Goal: Complete application form: Complete application form

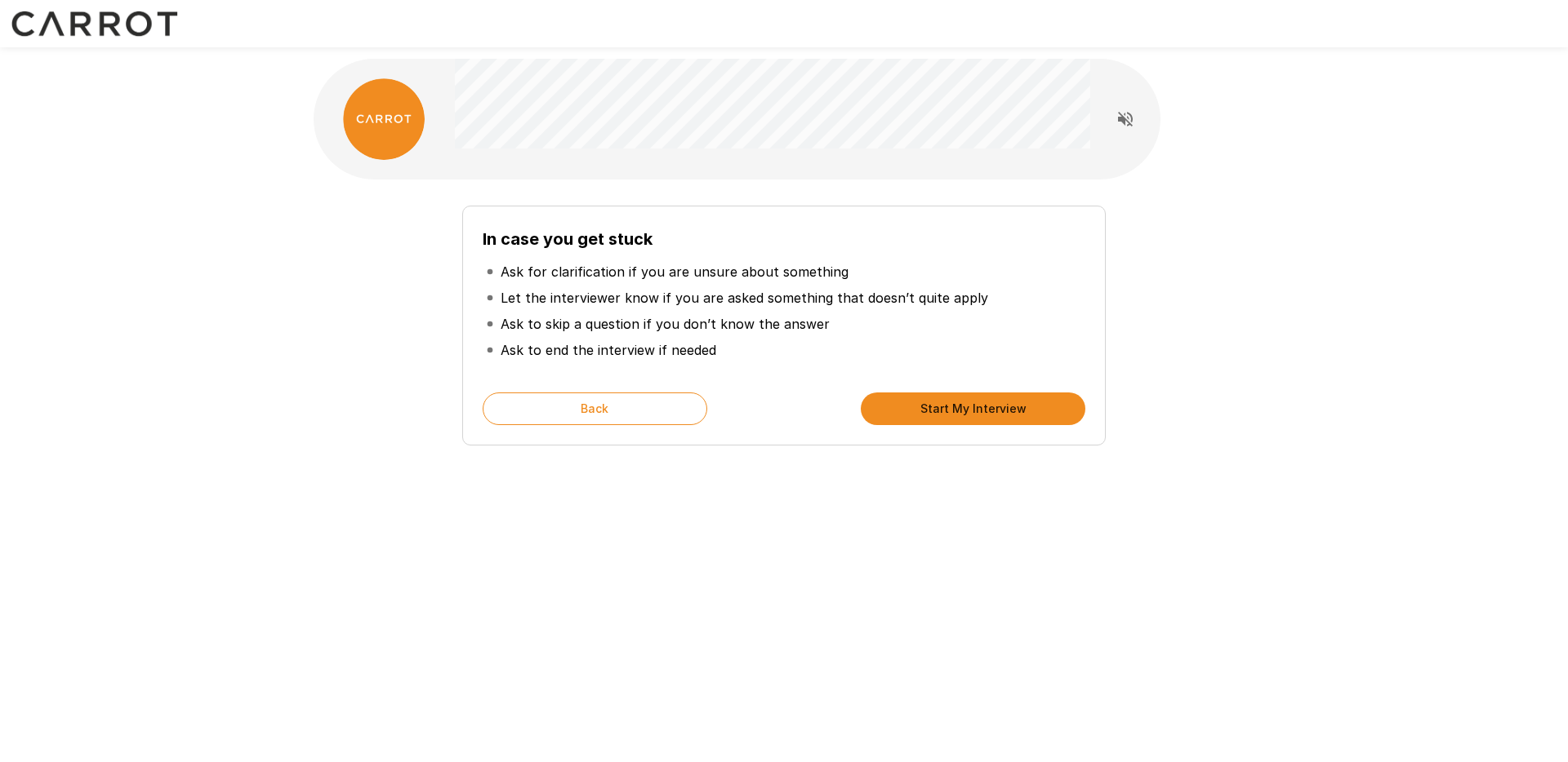
click at [969, 414] on button "Start My Interview" at bounding box center [972, 408] width 225 height 32
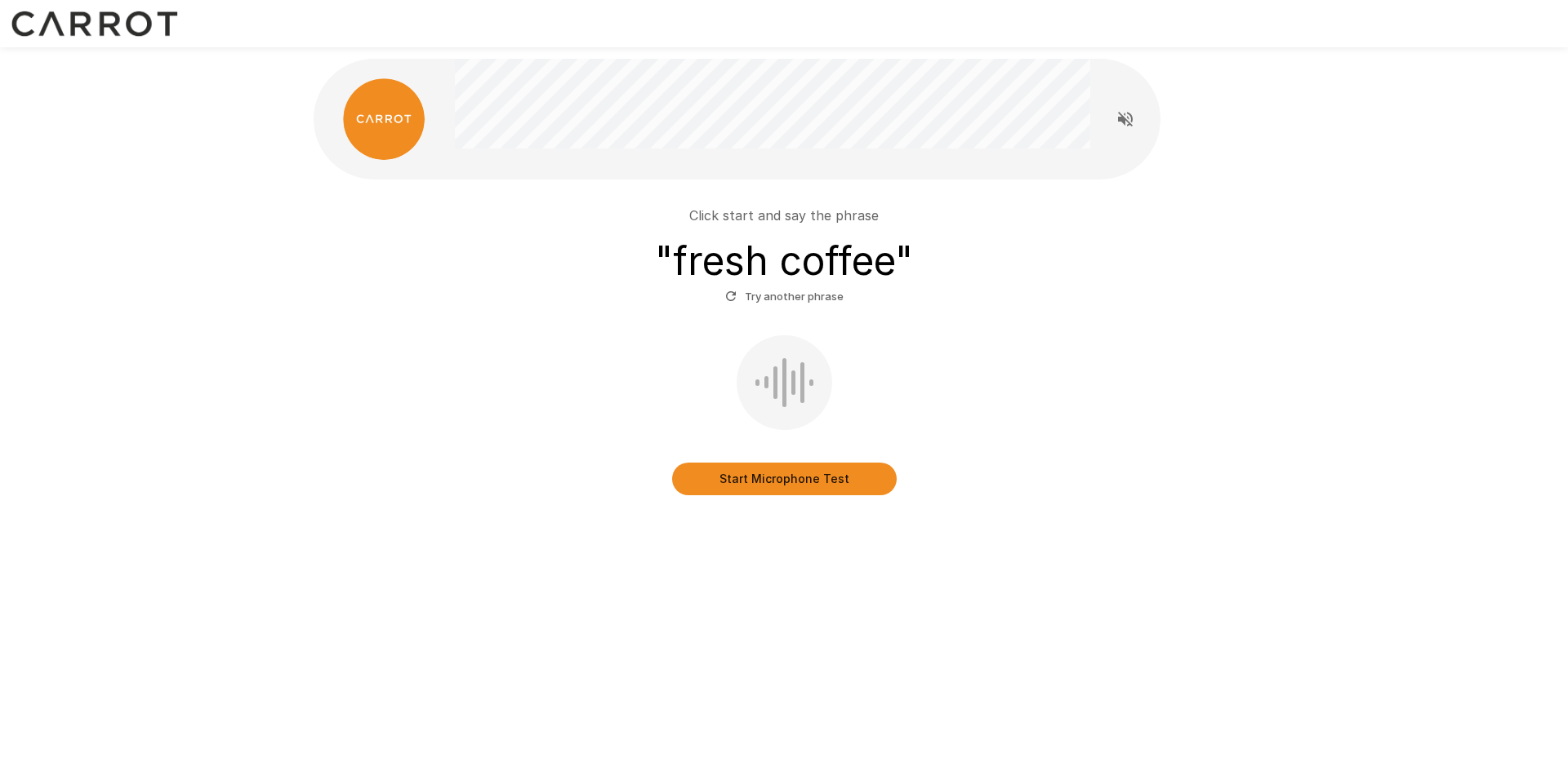
click at [823, 483] on button "Start Microphone Test" at bounding box center [784, 479] width 225 height 32
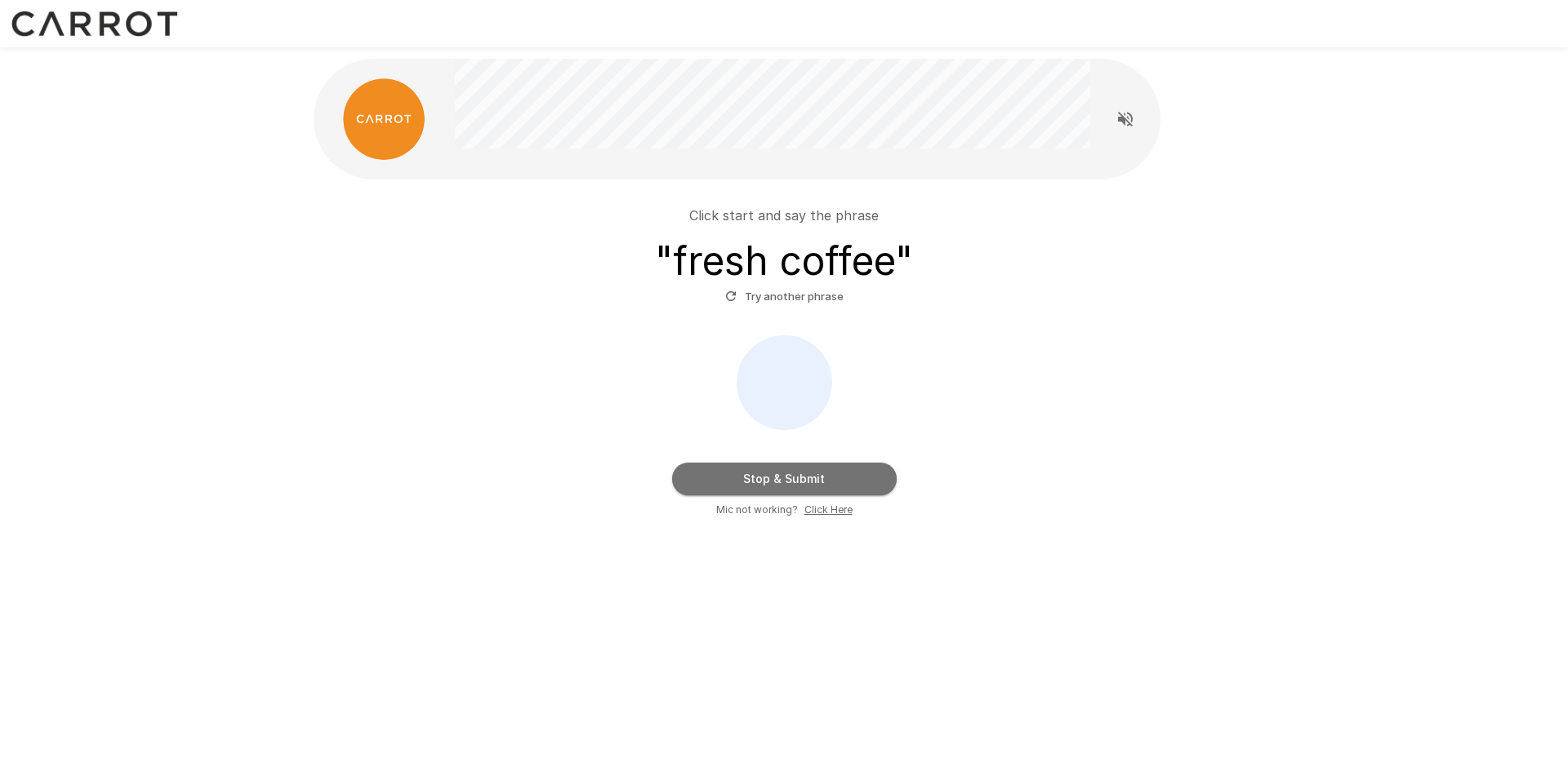
click at [848, 473] on button "Stop & Submit" at bounding box center [784, 479] width 225 height 32
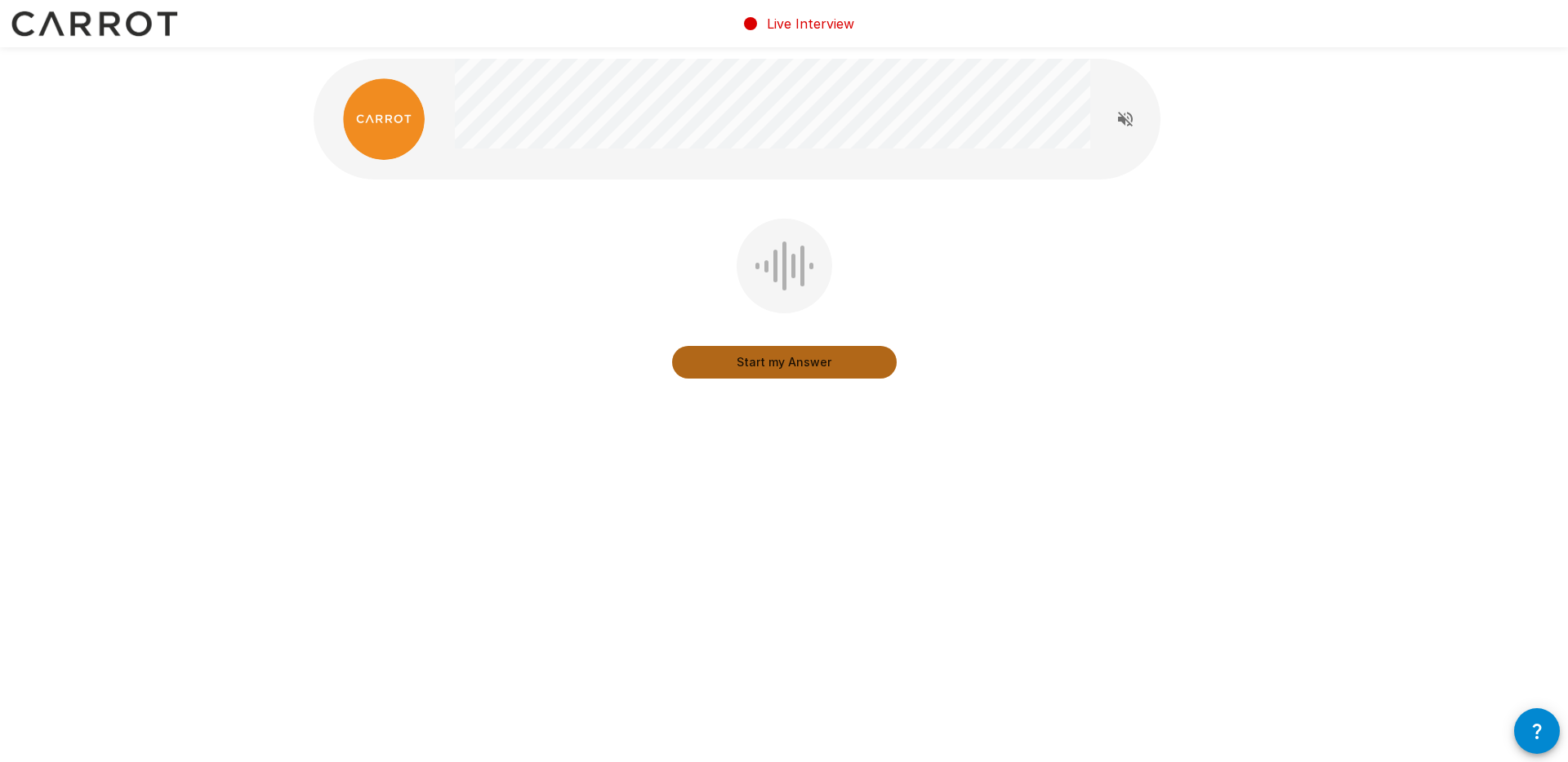
click at [785, 364] on button "Start my Answer" at bounding box center [784, 362] width 225 height 32
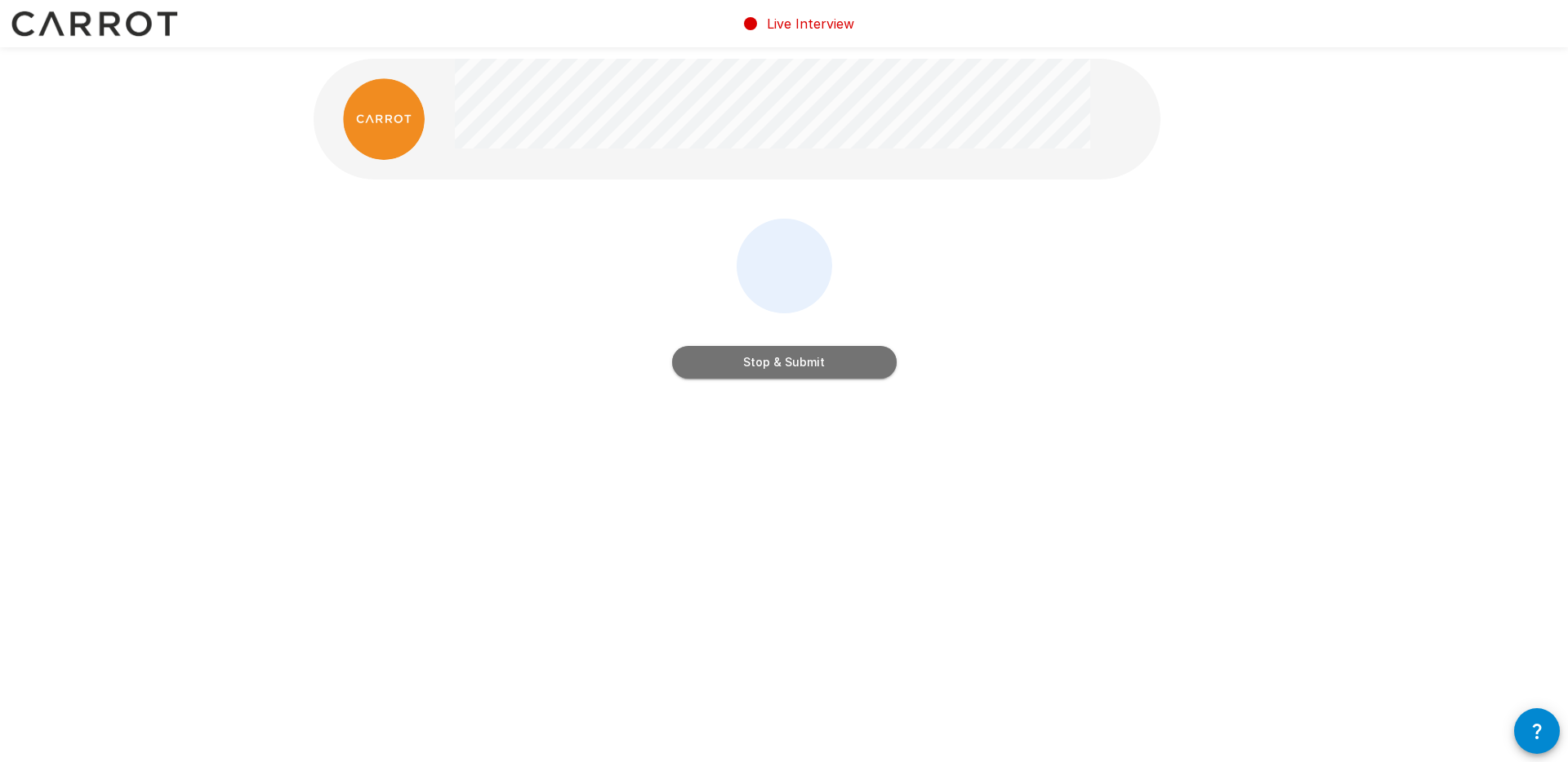
drag, startPoint x: 826, startPoint y: 365, endPoint x: 923, endPoint y: 372, distance: 97.3
click at [826, 365] on button "Stop & Submit" at bounding box center [784, 362] width 225 height 32
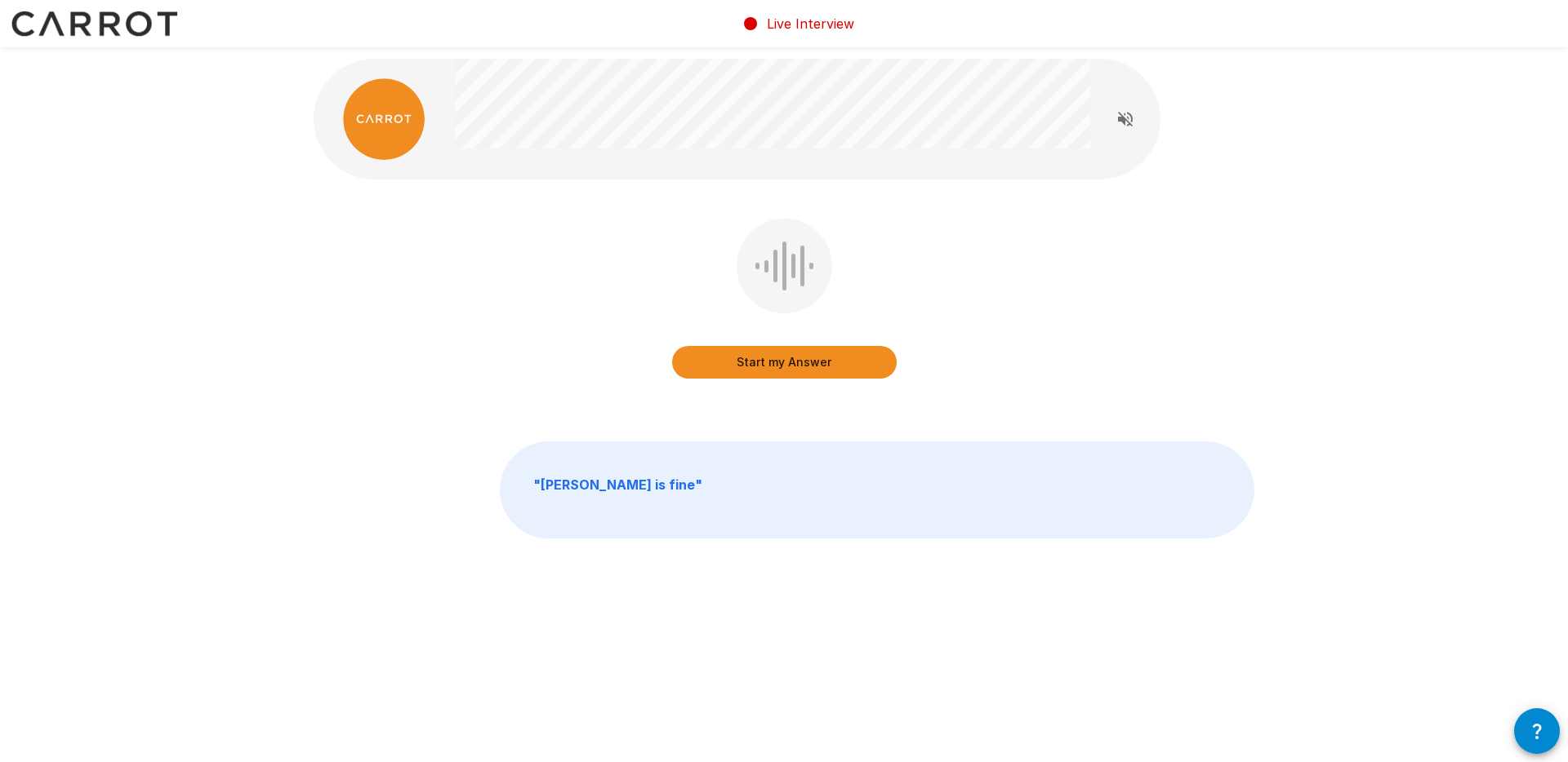
click at [805, 362] on button "Start my Answer" at bounding box center [784, 362] width 225 height 32
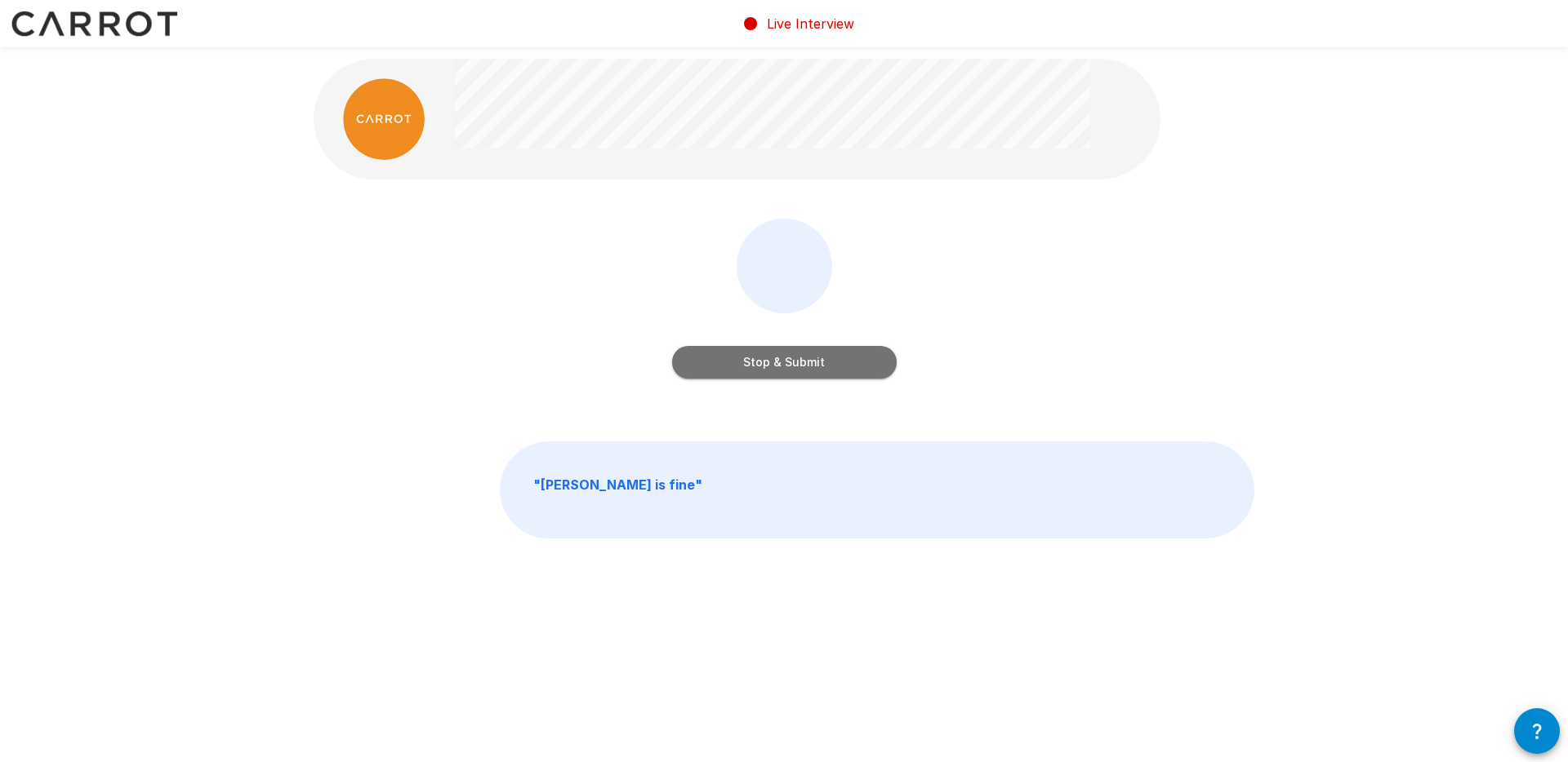
drag, startPoint x: 847, startPoint y: 355, endPoint x: 908, endPoint y: 355, distance: 61.0
click at [848, 355] on button "Stop & Submit" at bounding box center [784, 362] width 225 height 32
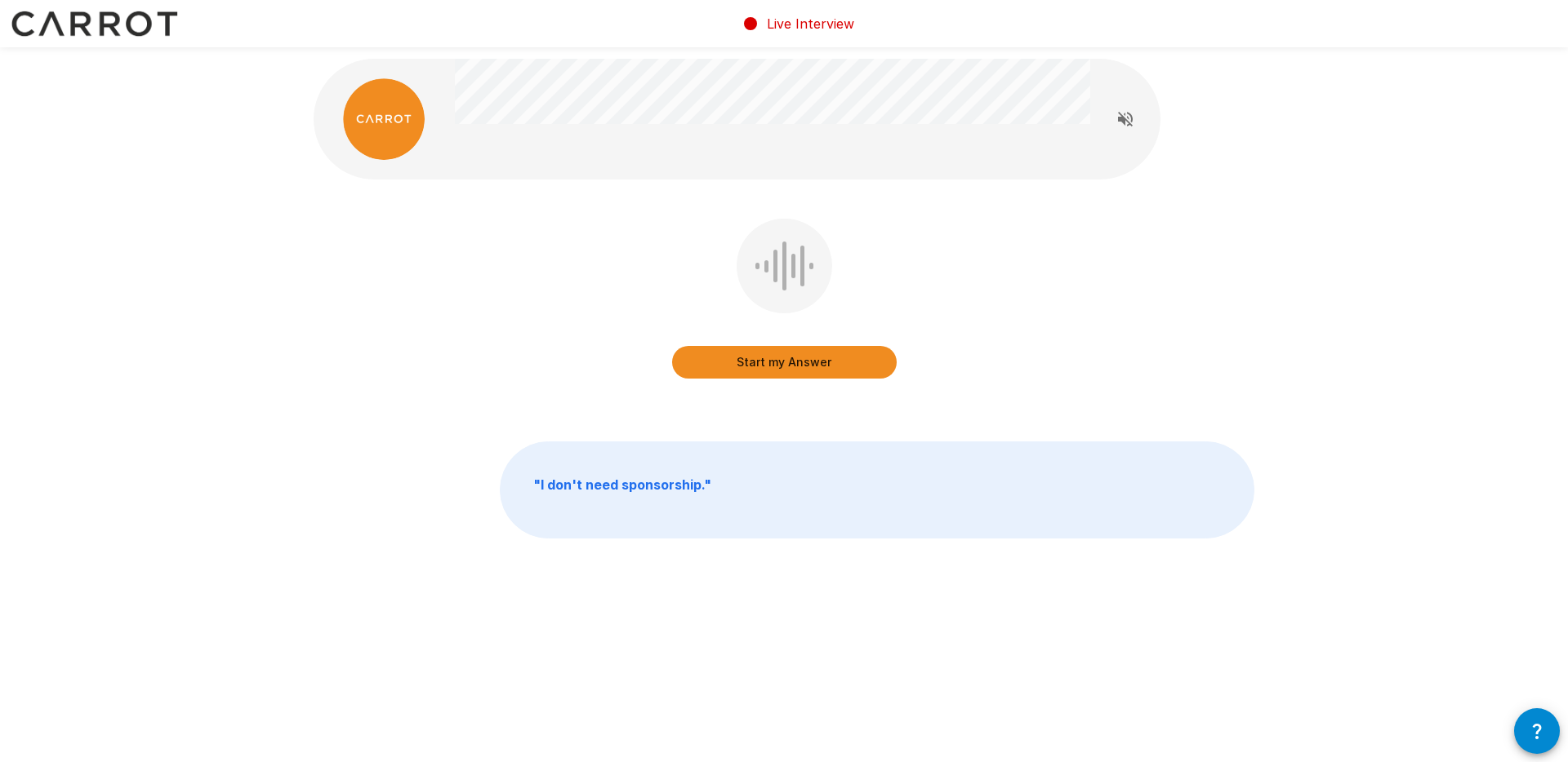
click at [817, 364] on button "Start my Answer" at bounding box center [784, 362] width 225 height 32
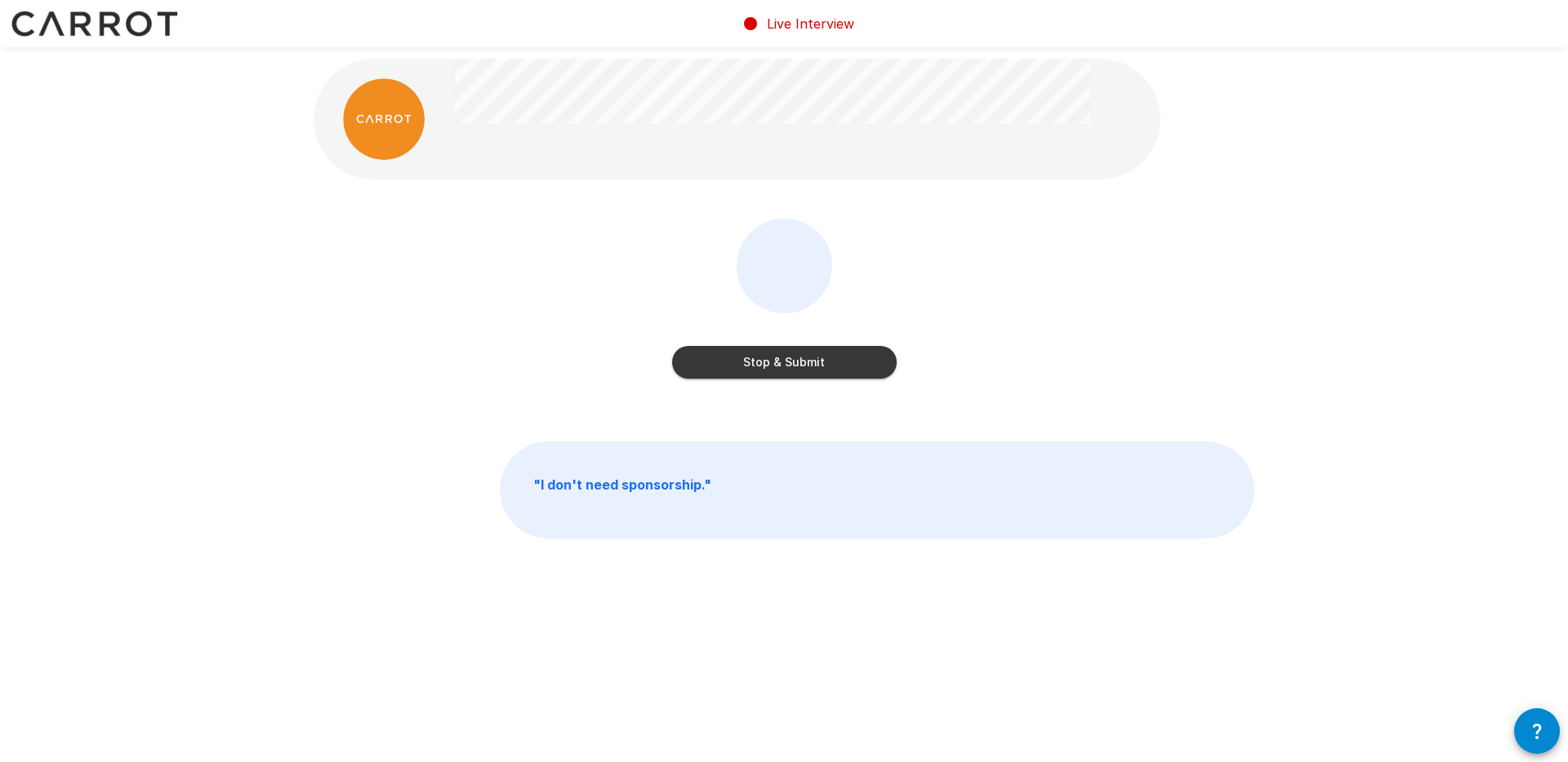
click at [791, 365] on button "Stop & Submit" at bounding box center [784, 362] width 225 height 32
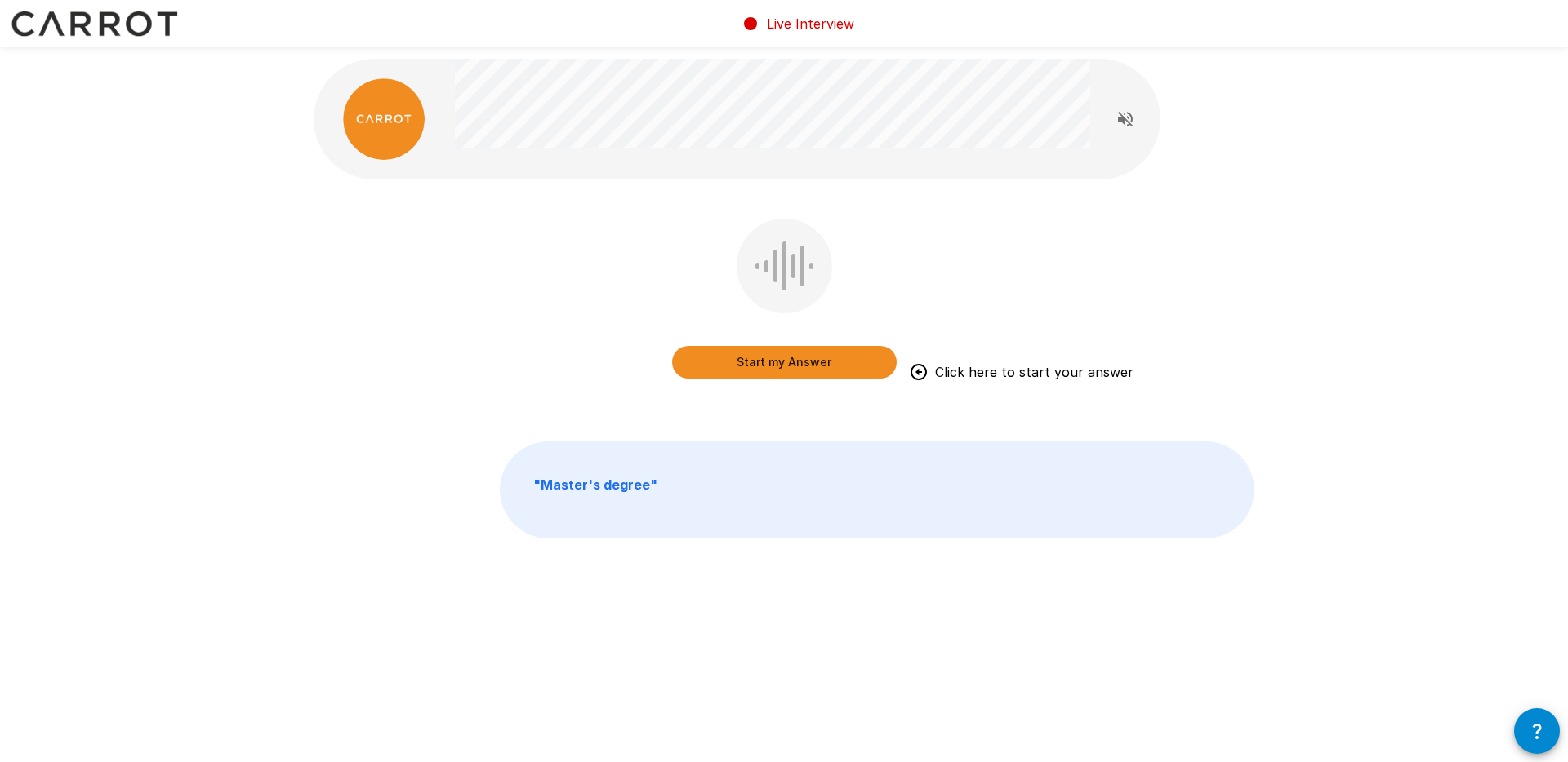
click at [814, 359] on button "Start my Answer" at bounding box center [784, 362] width 225 height 32
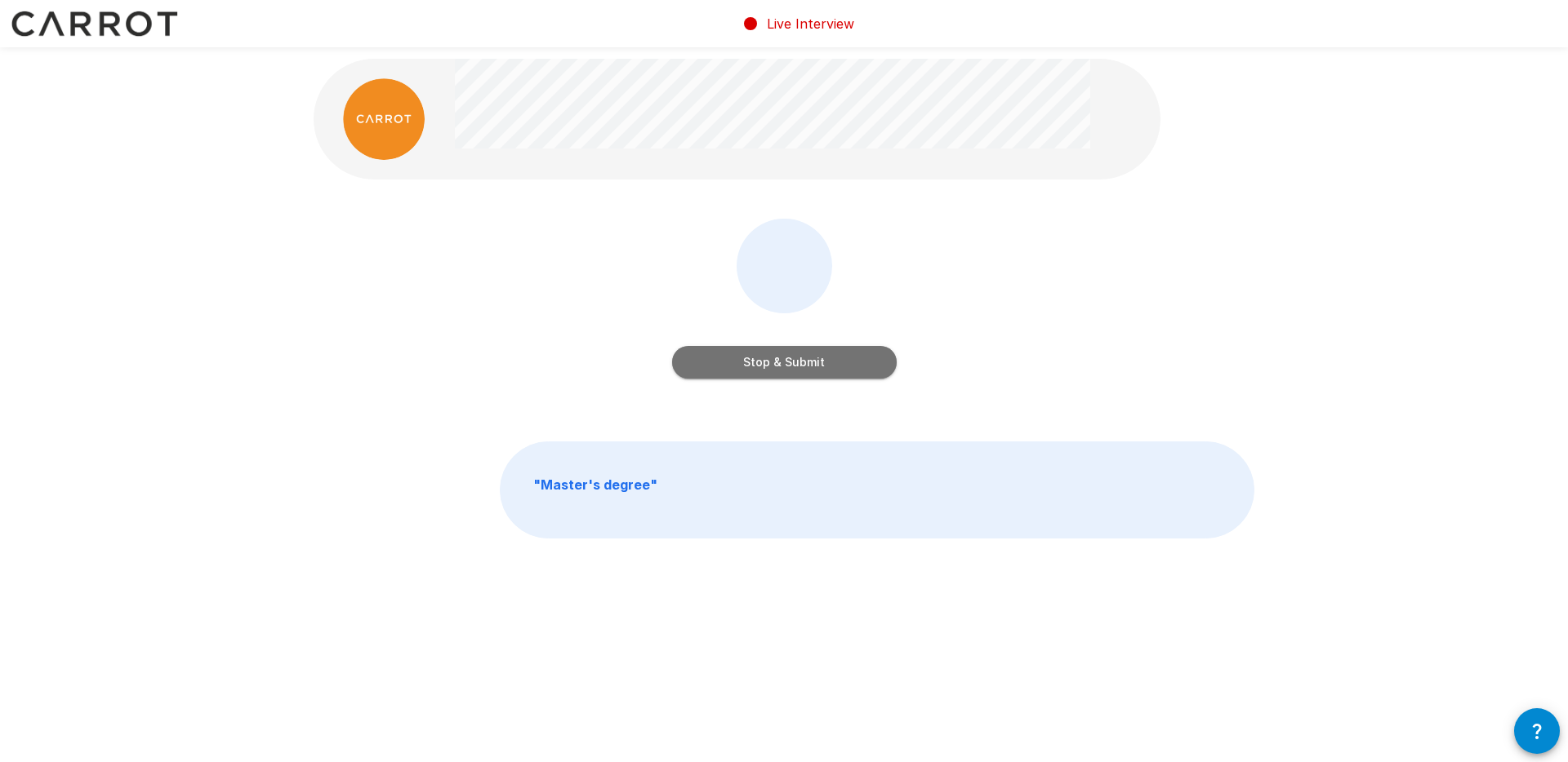
click at [848, 364] on button "Stop & Submit" at bounding box center [784, 362] width 225 height 32
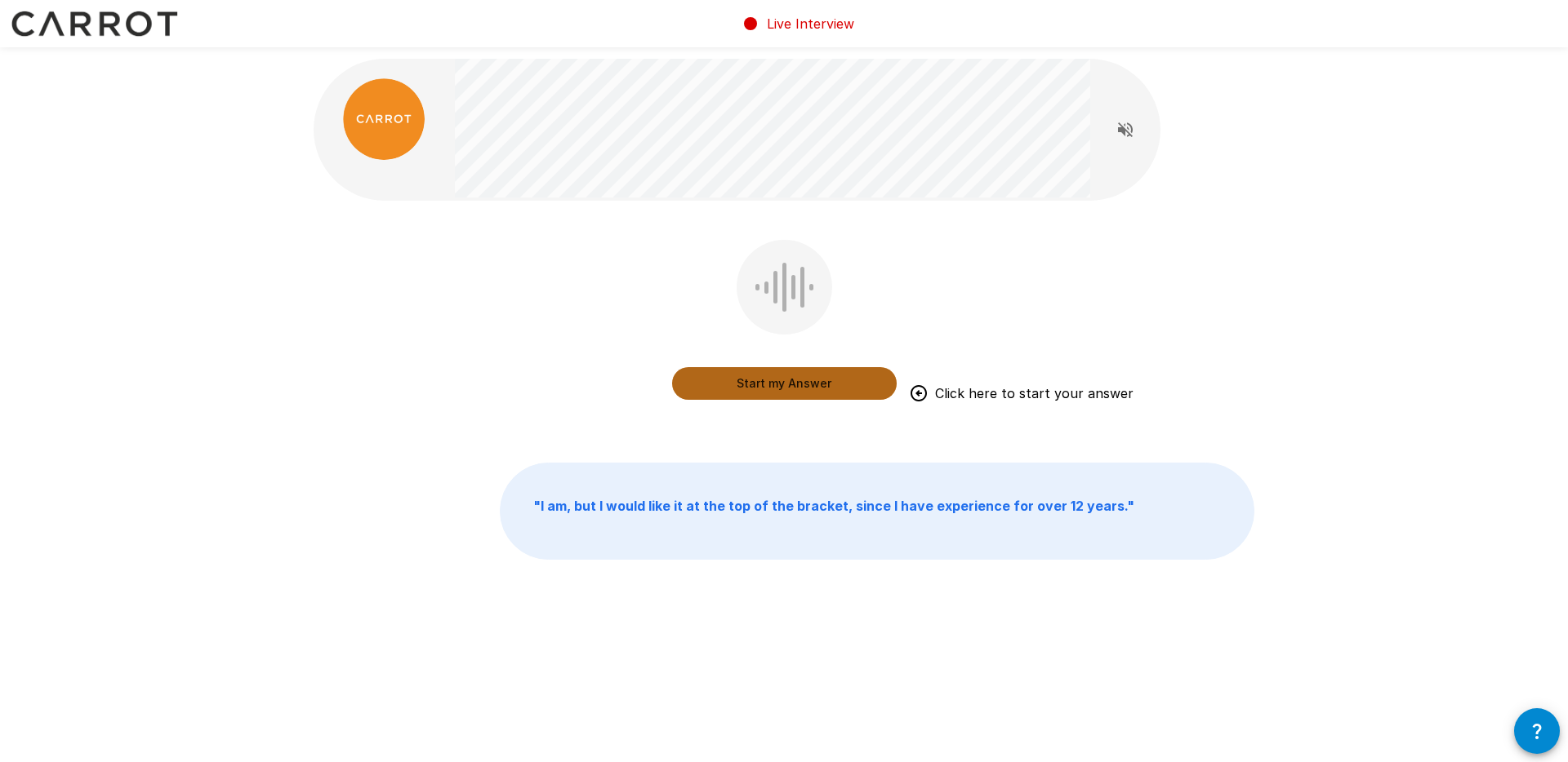
click at [840, 381] on button "Start my Answer" at bounding box center [784, 383] width 225 height 32
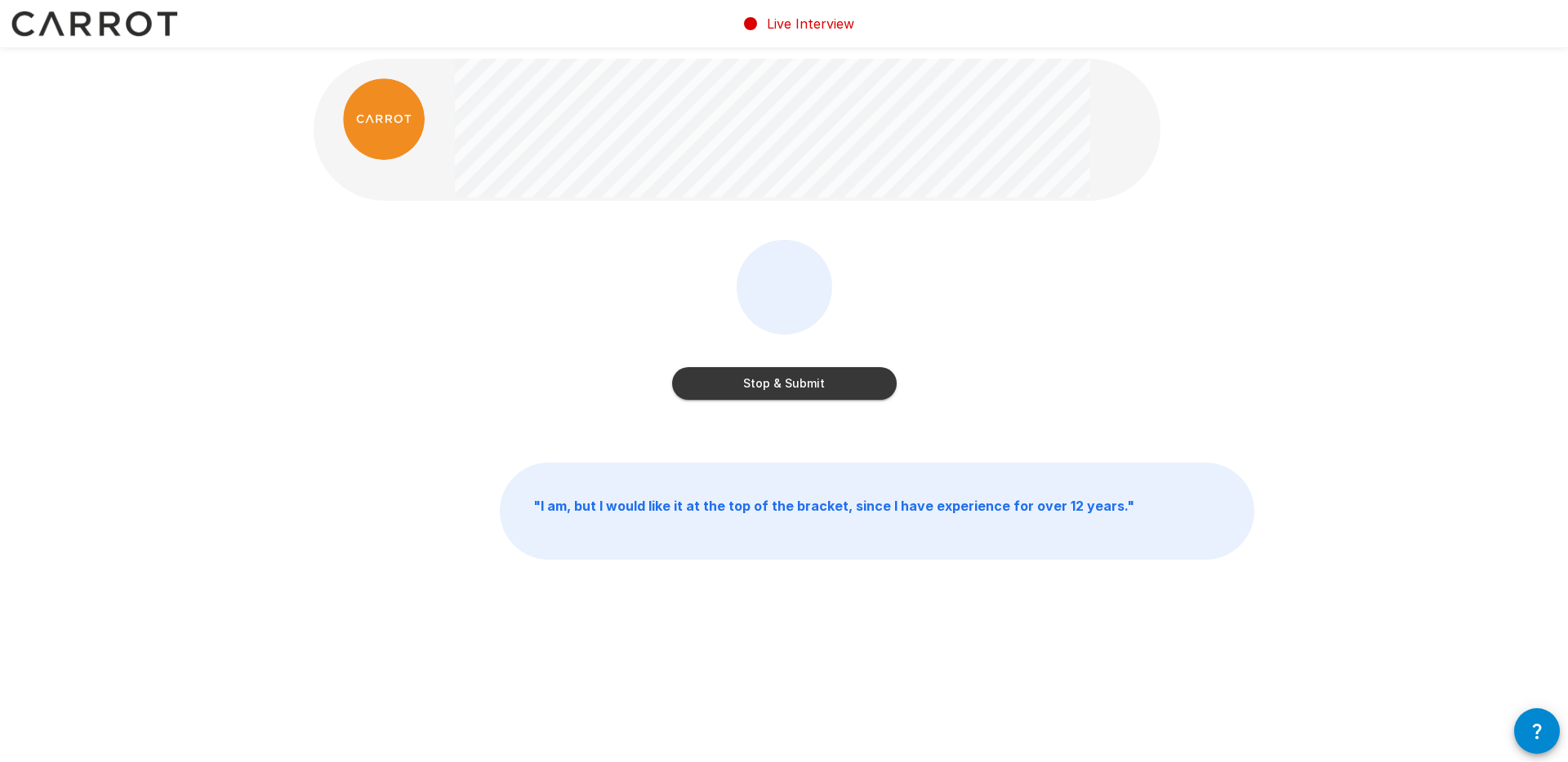
click at [801, 373] on button "Stop & Submit" at bounding box center [784, 383] width 225 height 32
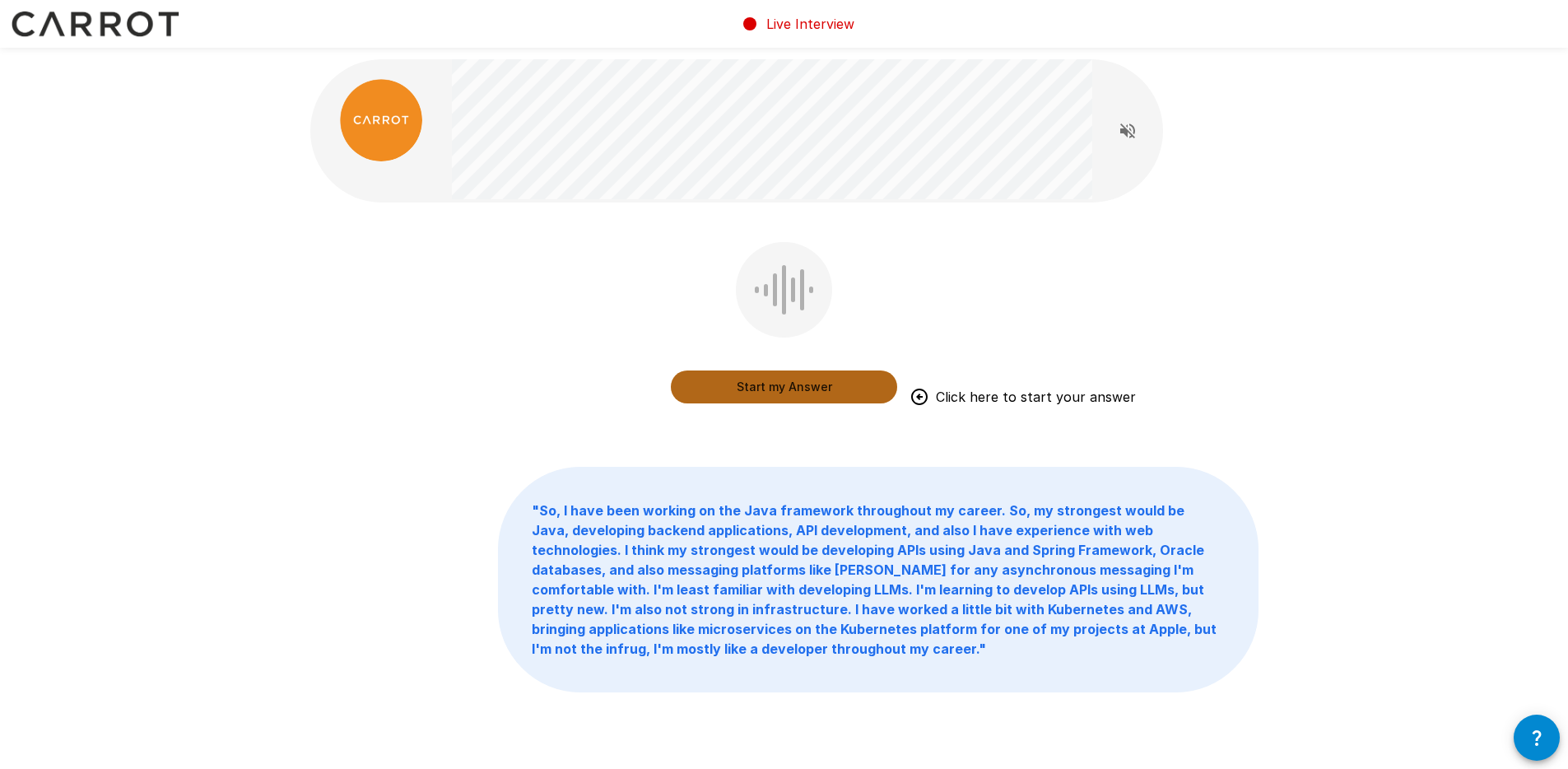
click at [817, 384] on button "Start my Answer" at bounding box center [784, 387] width 227 height 33
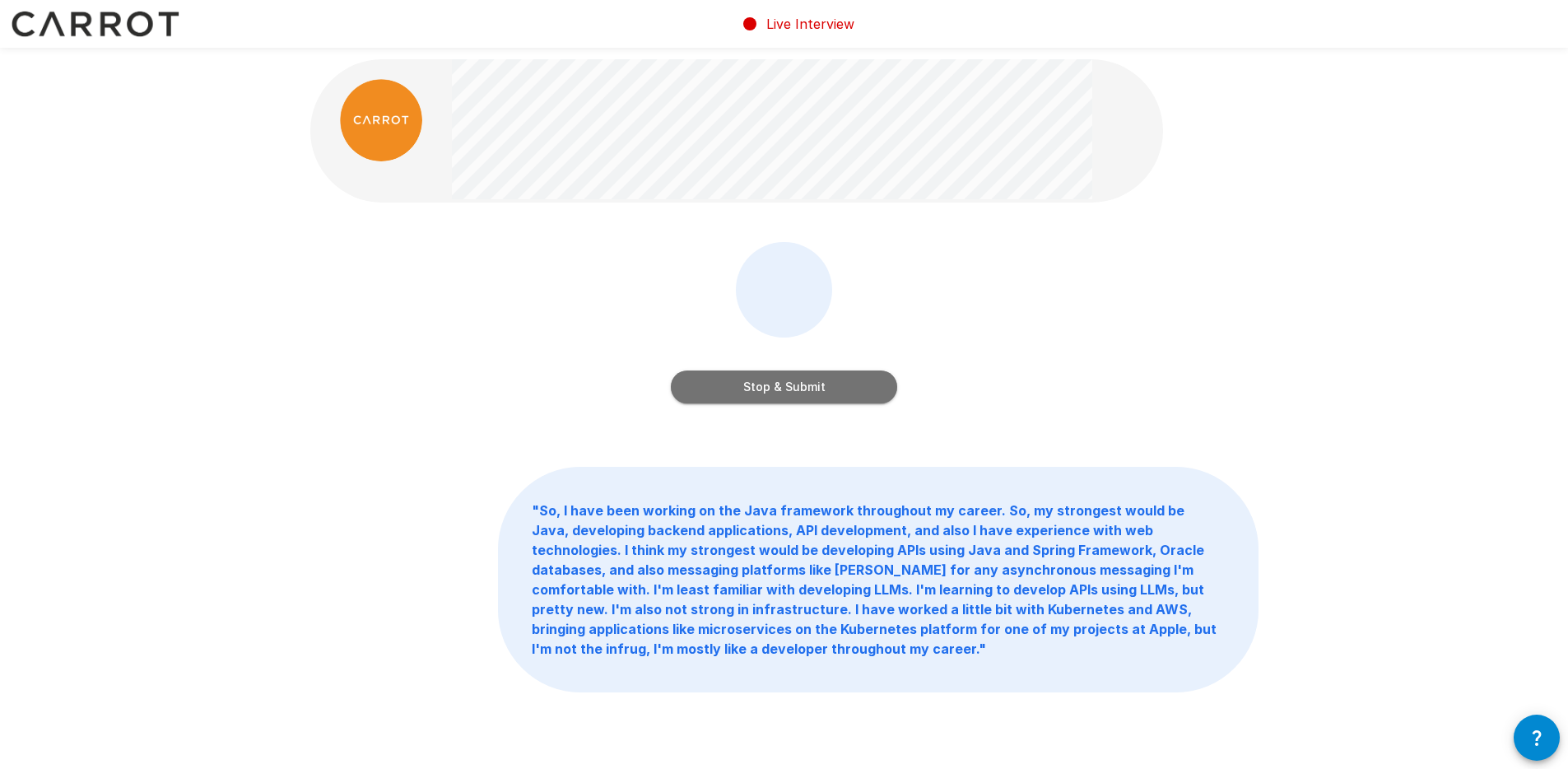
drag, startPoint x: 824, startPoint y: 380, endPoint x: 876, endPoint y: 384, distance: 52.2
click at [825, 380] on button "Stop & Submit" at bounding box center [784, 387] width 227 height 33
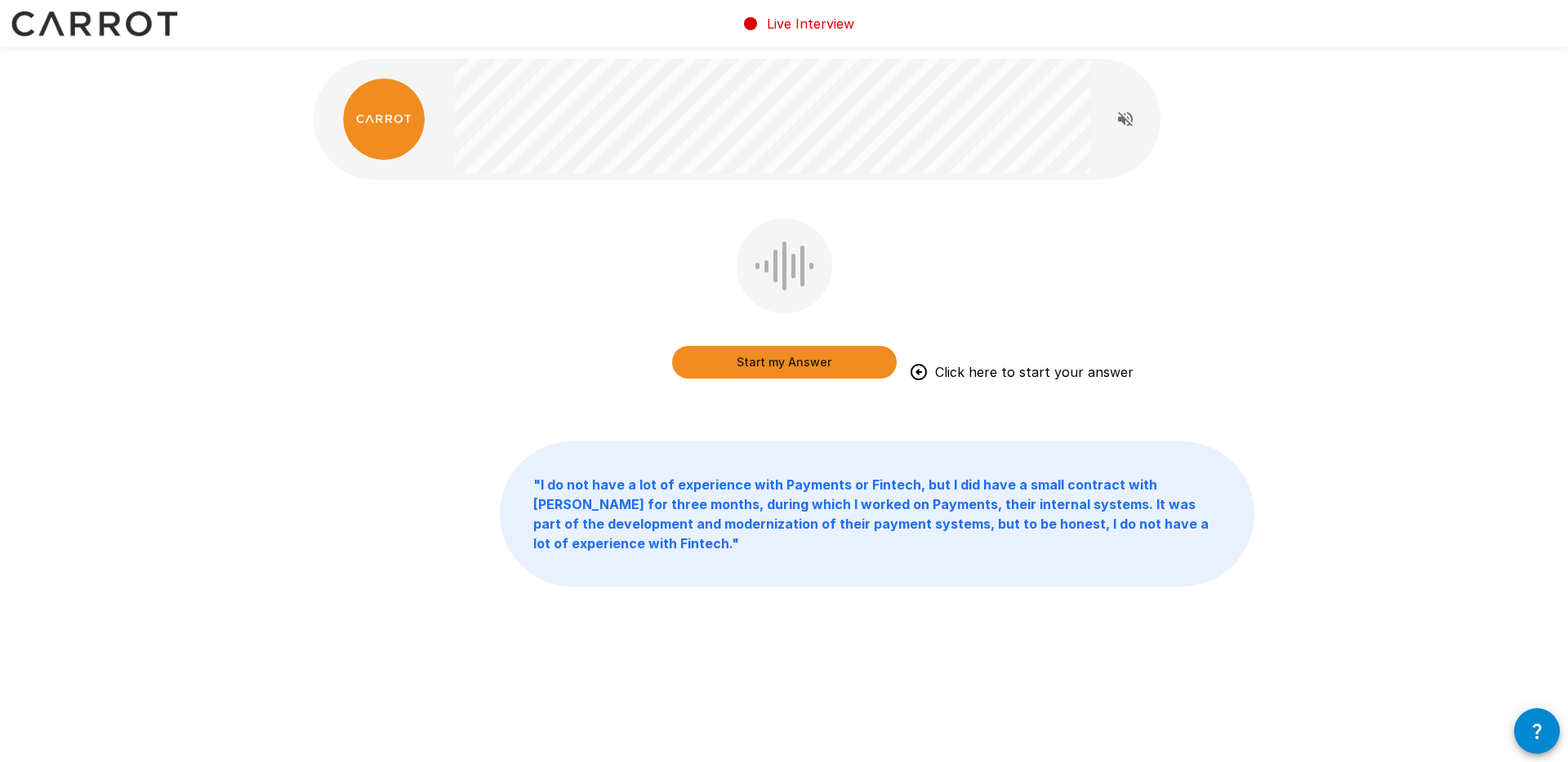
click at [821, 360] on button "Start my Answer" at bounding box center [784, 362] width 225 height 32
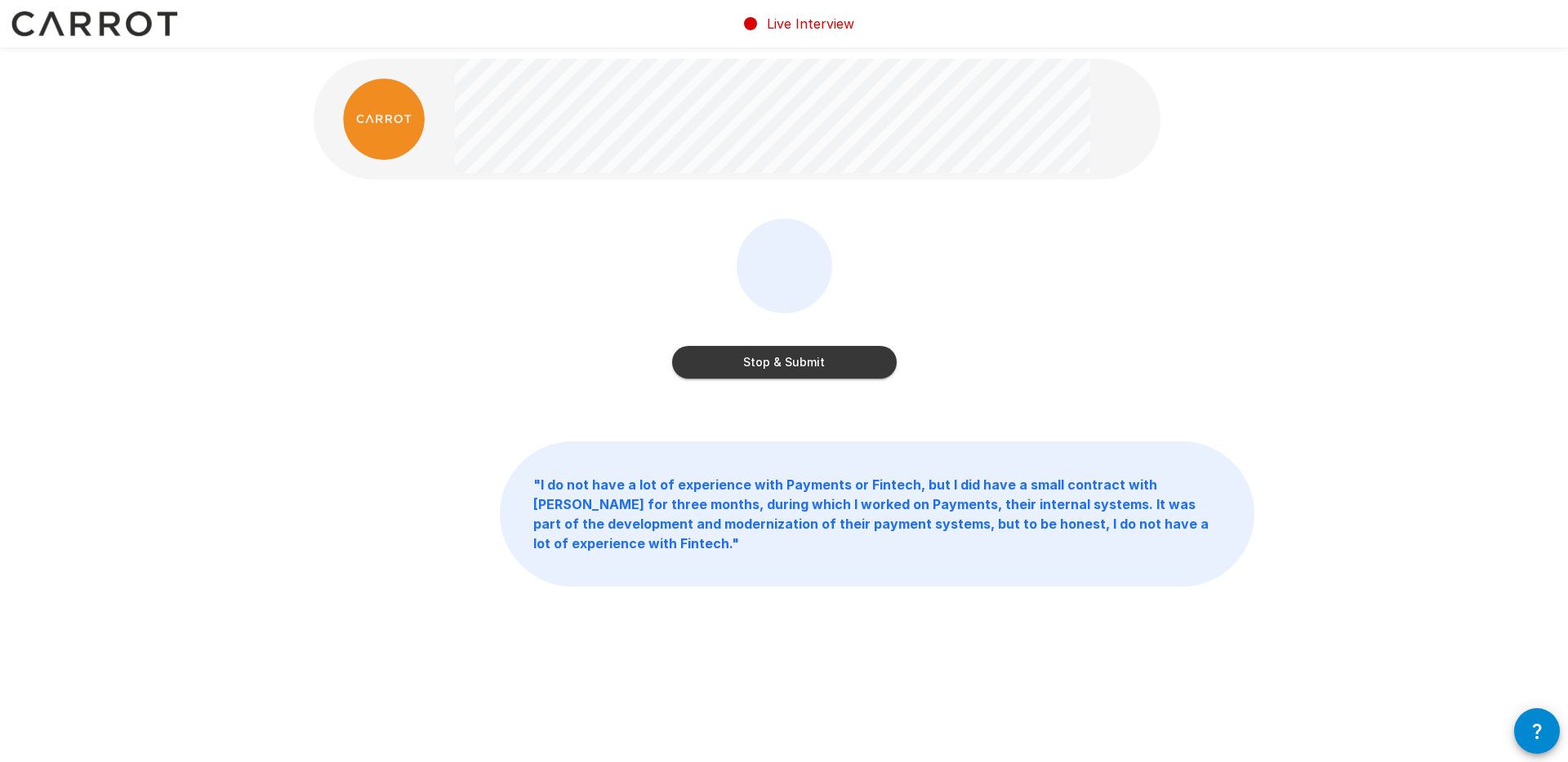
click at [846, 348] on button "Stop & Submit" at bounding box center [784, 362] width 225 height 32
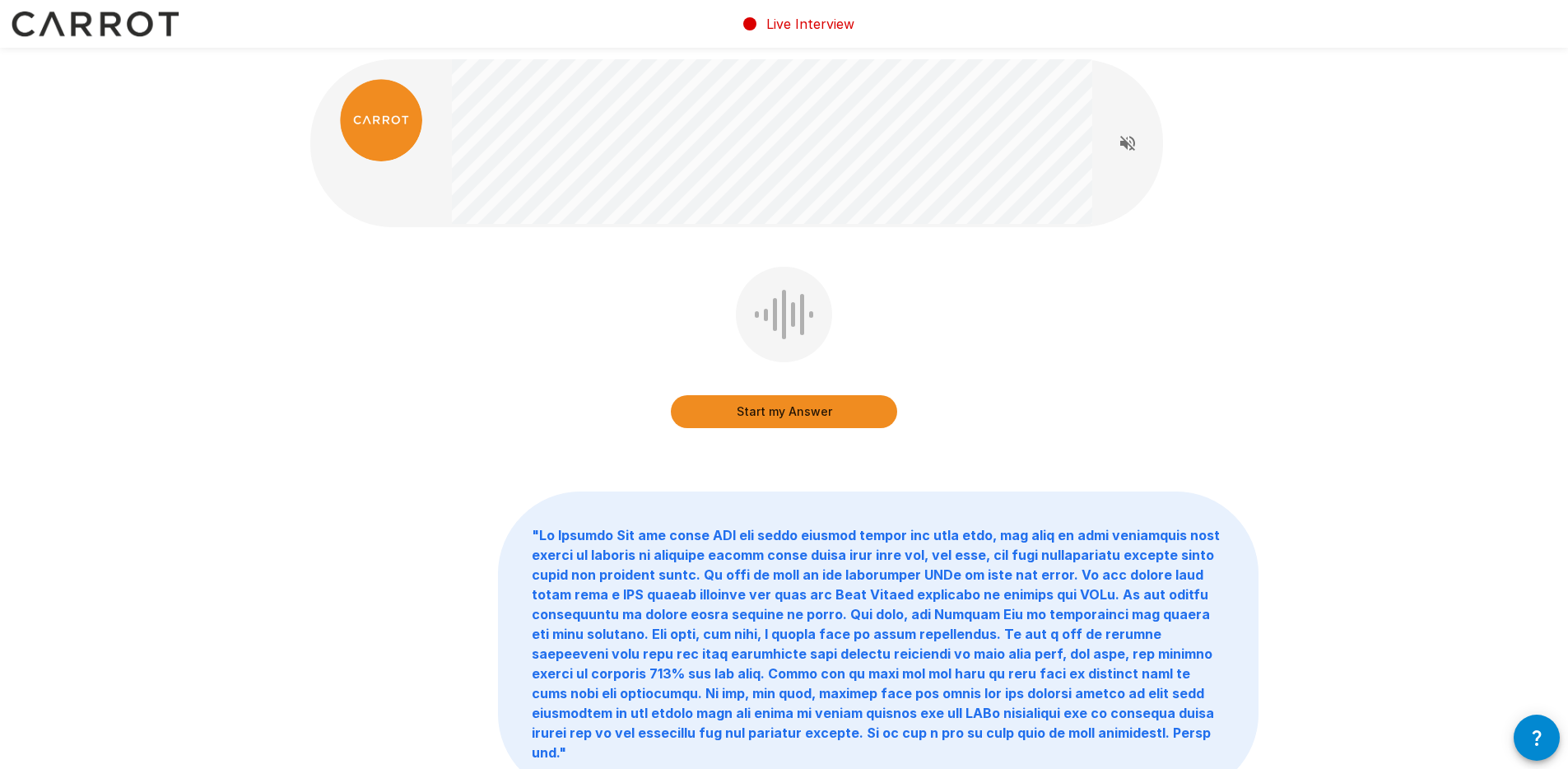
click at [817, 411] on button "Start my Answer" at bounding box center [784, 411] width 227 height 33
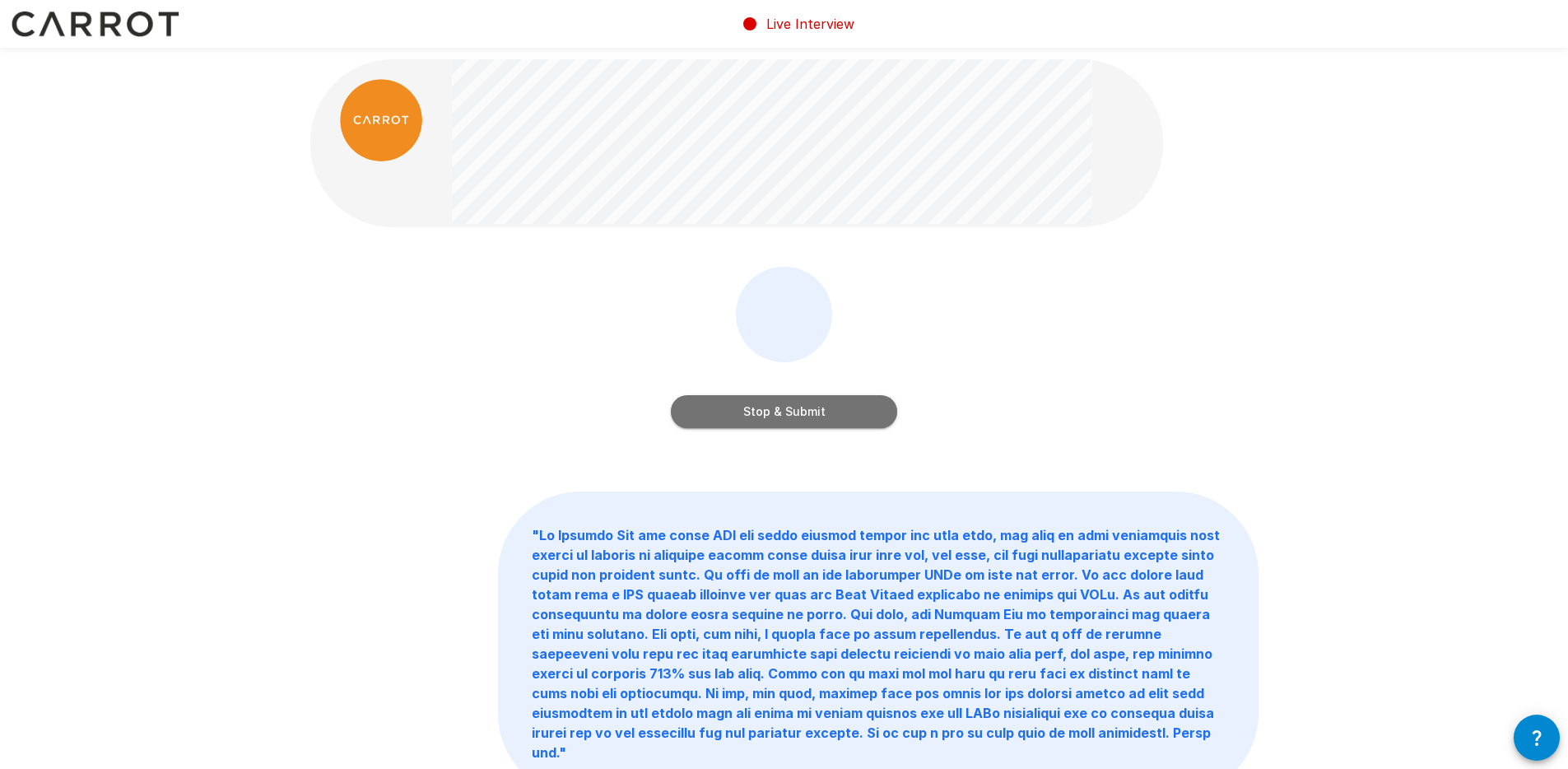
click at [817, 411] on button "Stop & Submit" at bounding box center [784, 411] width 227 height 33
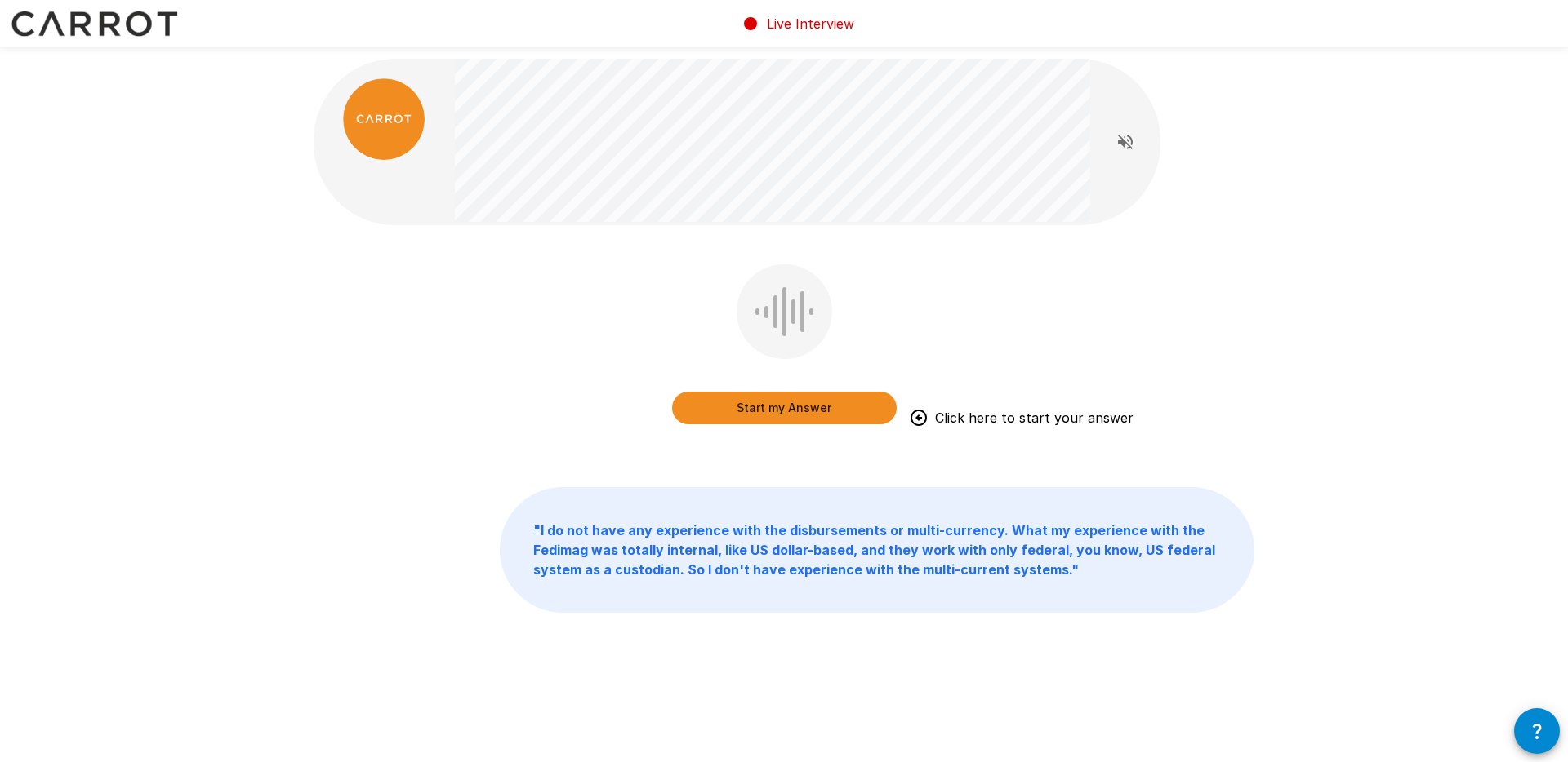
click at [851, 407] on button "Start my Answer" at bounding box center [784, 407] width 225 height 32
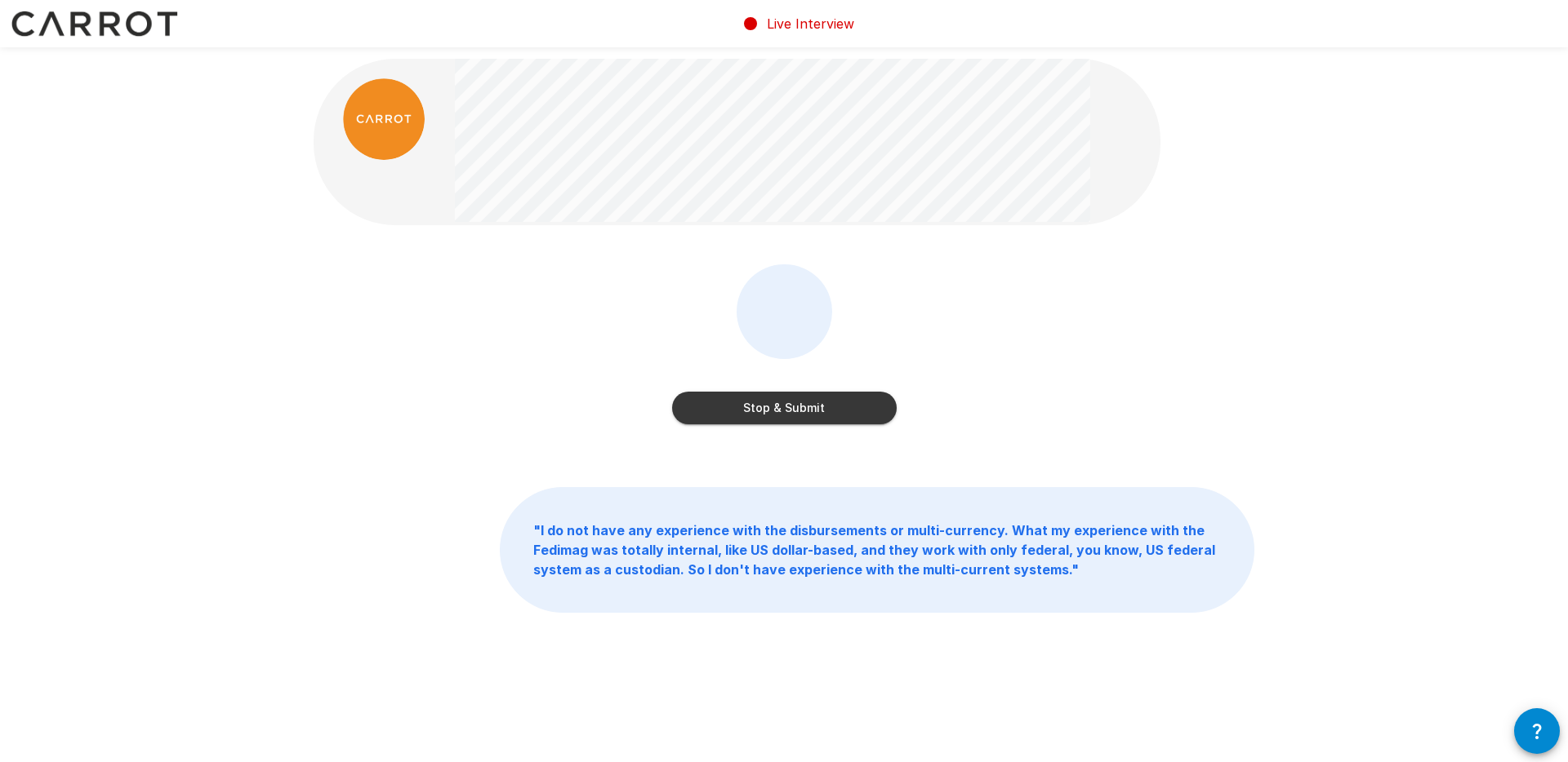
click at [836, 400] on button "Stop & Submit" at bounding box center [784, 407] width 225 height 32
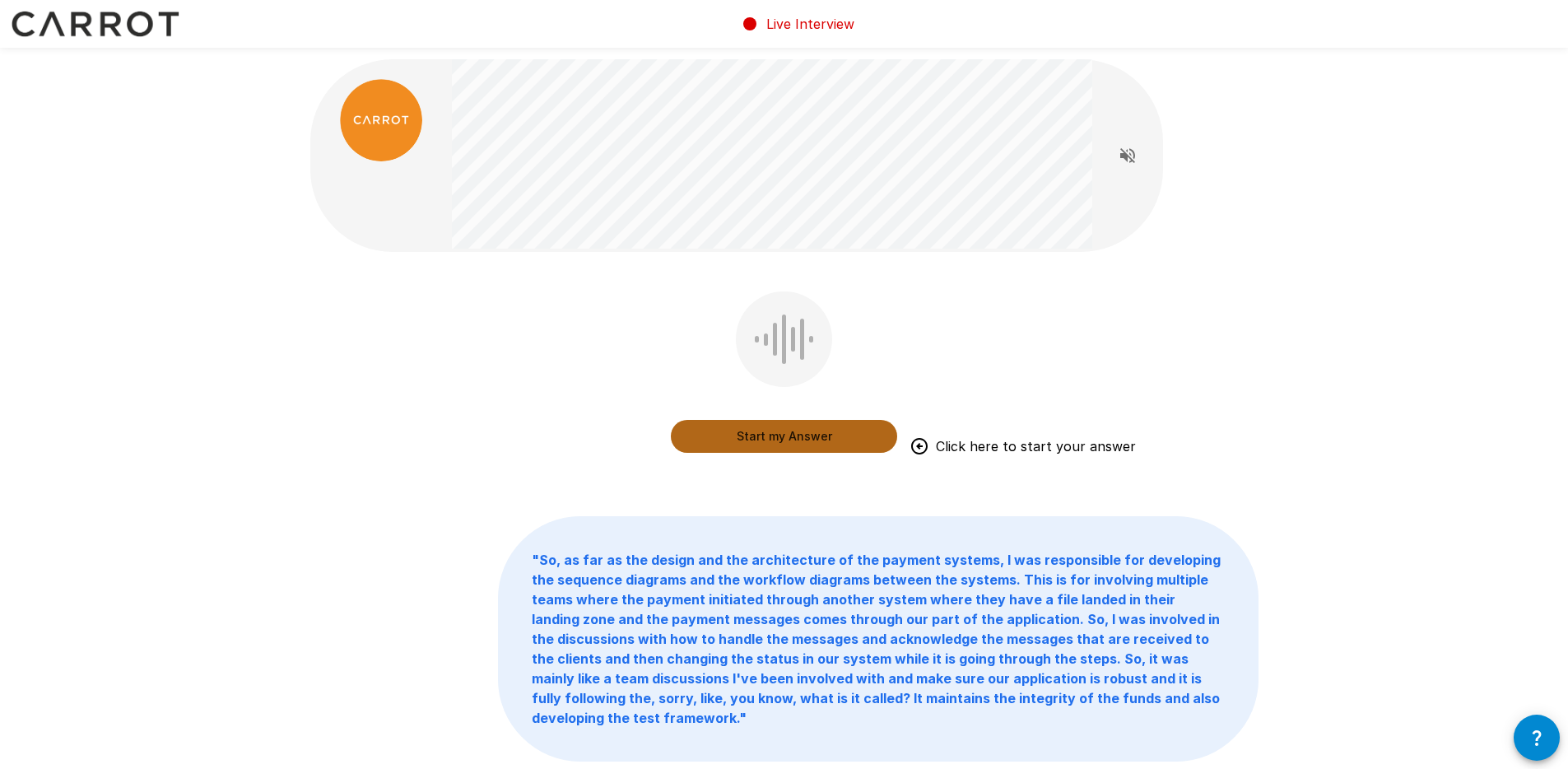
click at [828, 432] on button "Start my Answer" at bounding box center [784, 436] width 227 height 33
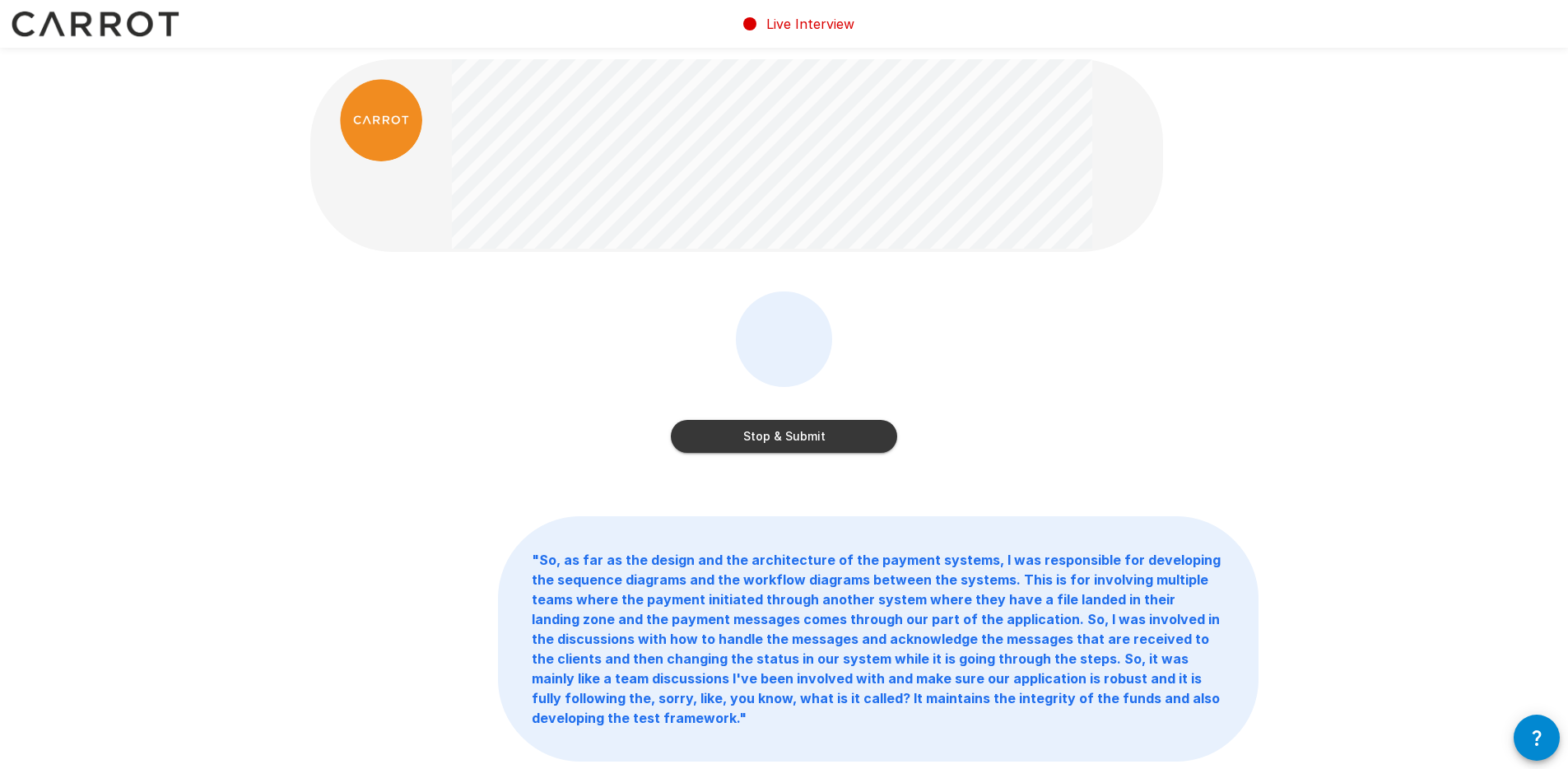
click at [826, 438] on button "Stop & Submit" at bounding box center [784, 436] width 227 height 33
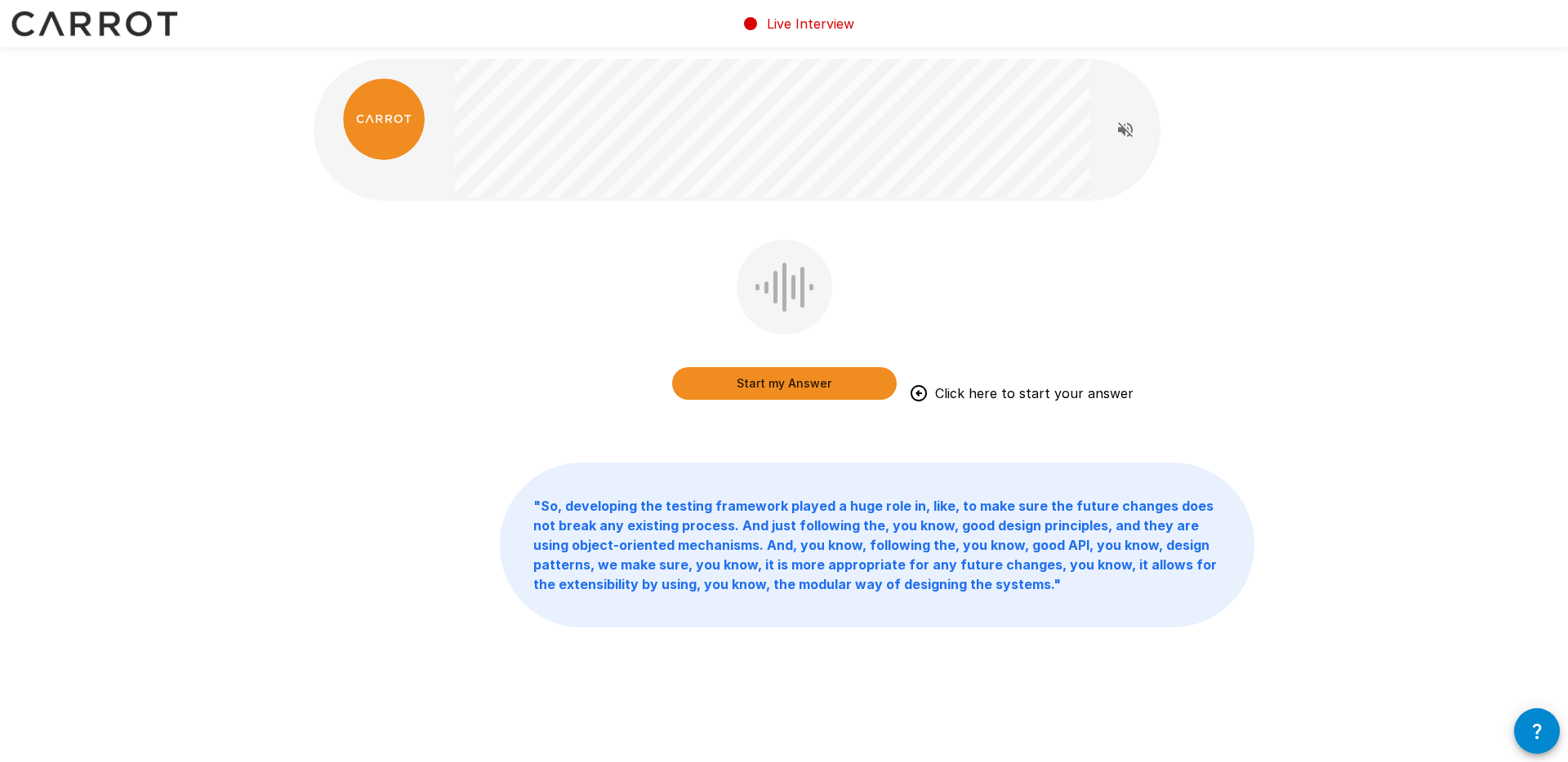
click at [834, 381] on button "Start my Answer" at bounding box center [784, 383] width 225 height 32
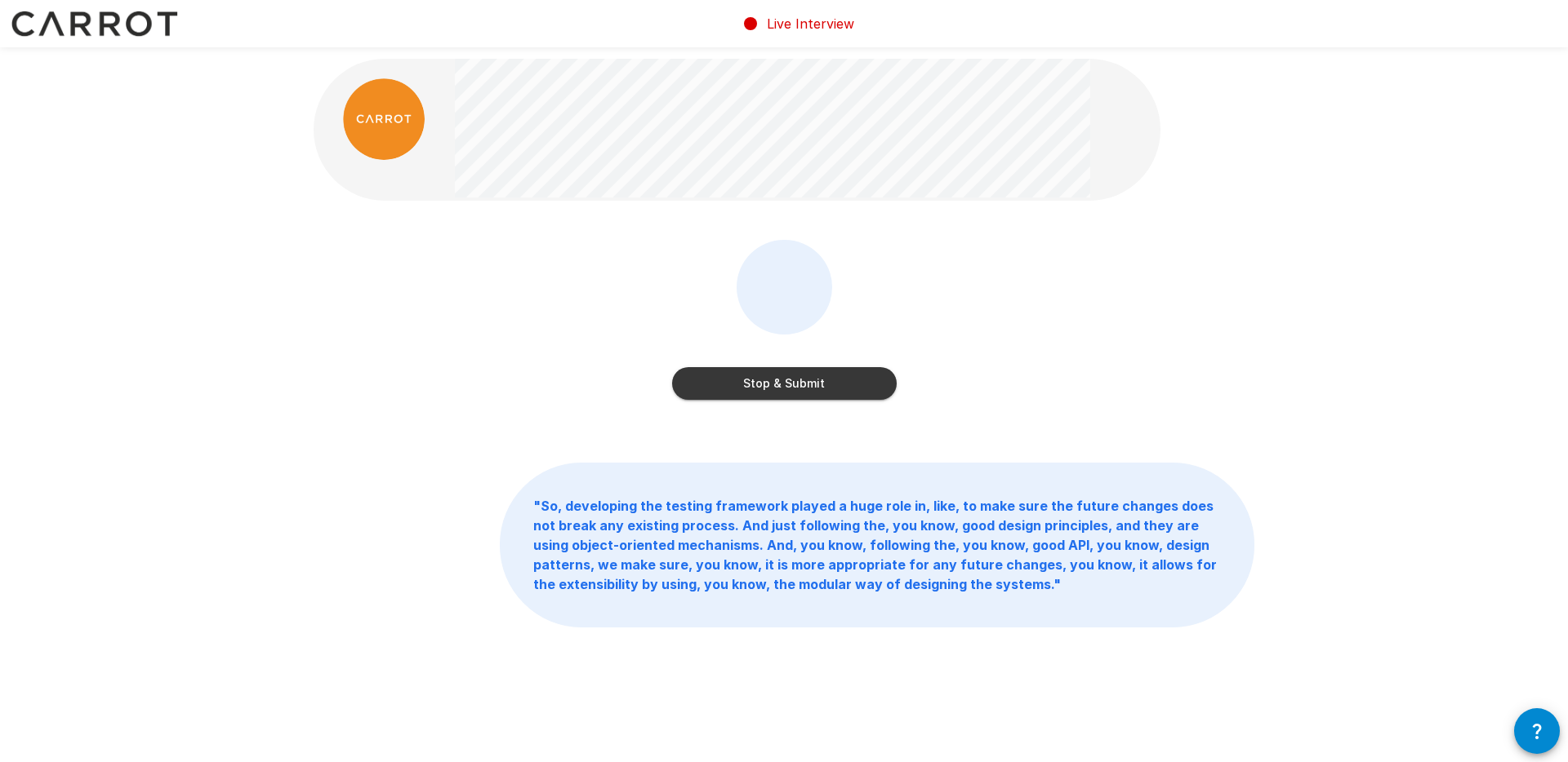
click at [832, 376] on button "Stop & Submit" at bounding box center [784, 383] width 225 height 32
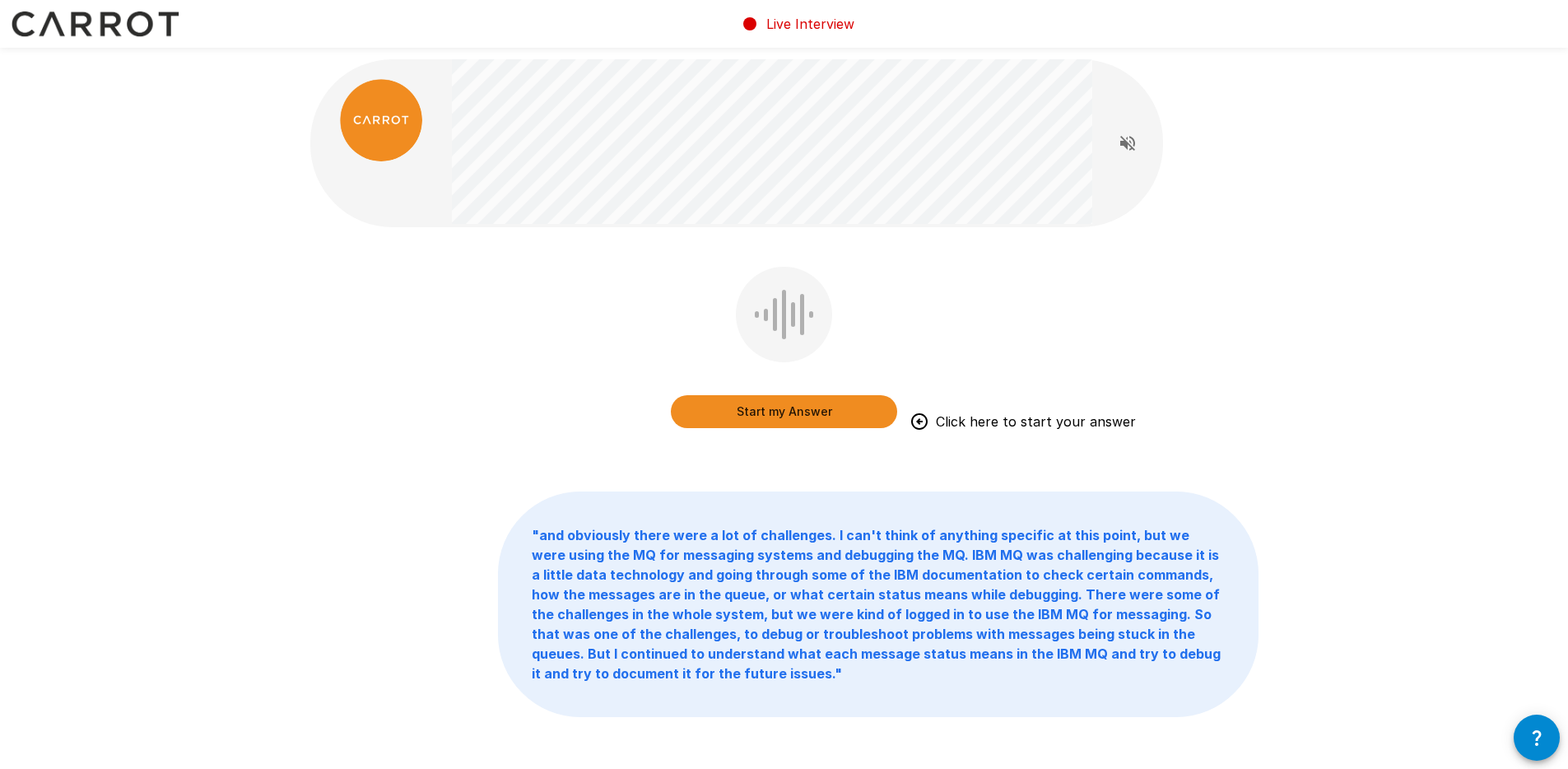
click at [843, 413] on button "Start my Answer" at bounding box center [784, 411] width 227 height 33
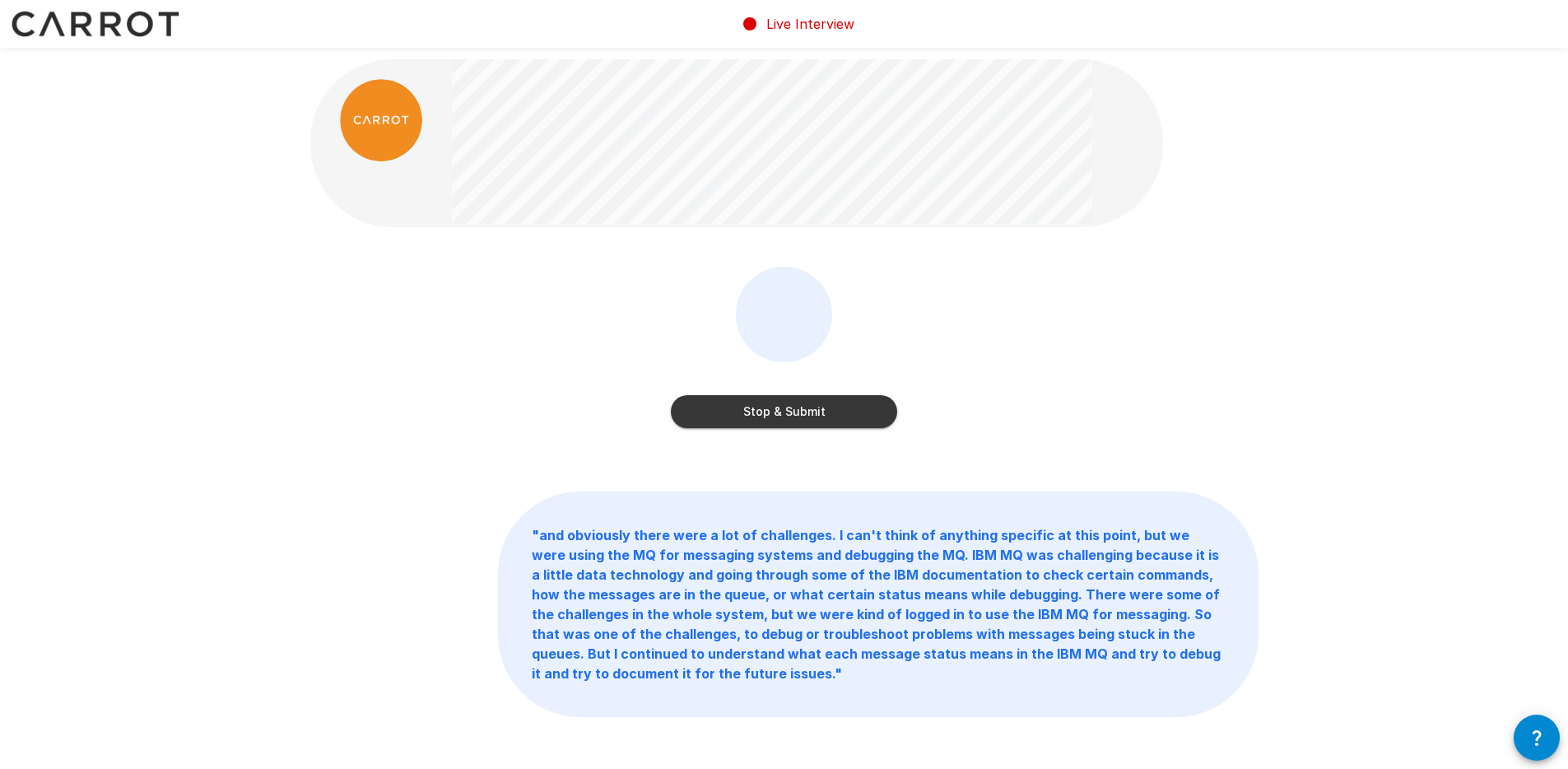
click at [790, 412] on button "Stop & Submit" at bounding box center [784, 411] width 227 height 33
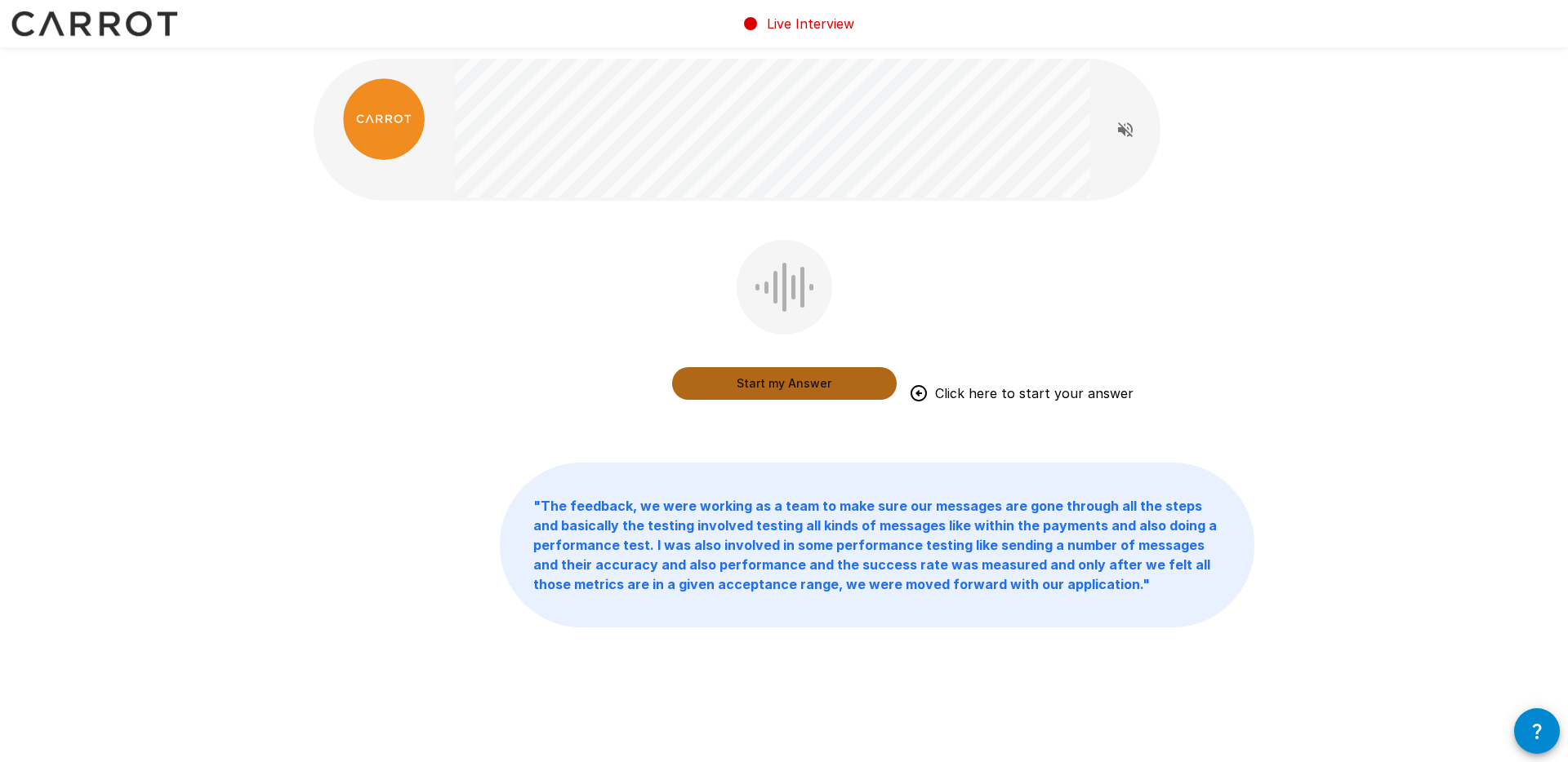
click at [829, 380] on button "Start my Answer" at bounding box center [784, 383] width 225 height 32
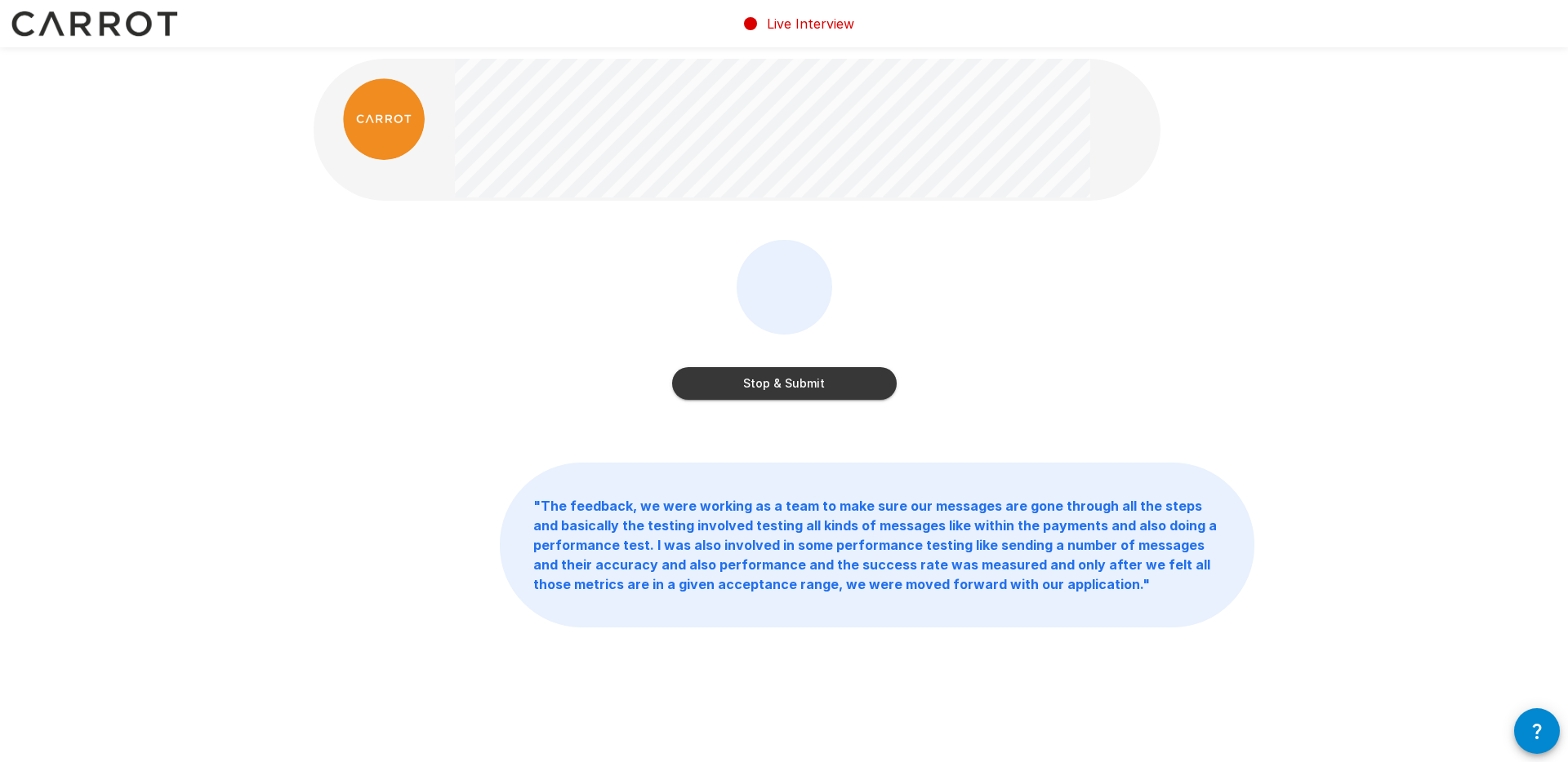
click at [834, 389] on button "Stop & Submit" at bounding box center [784, 383] width 225 height 32
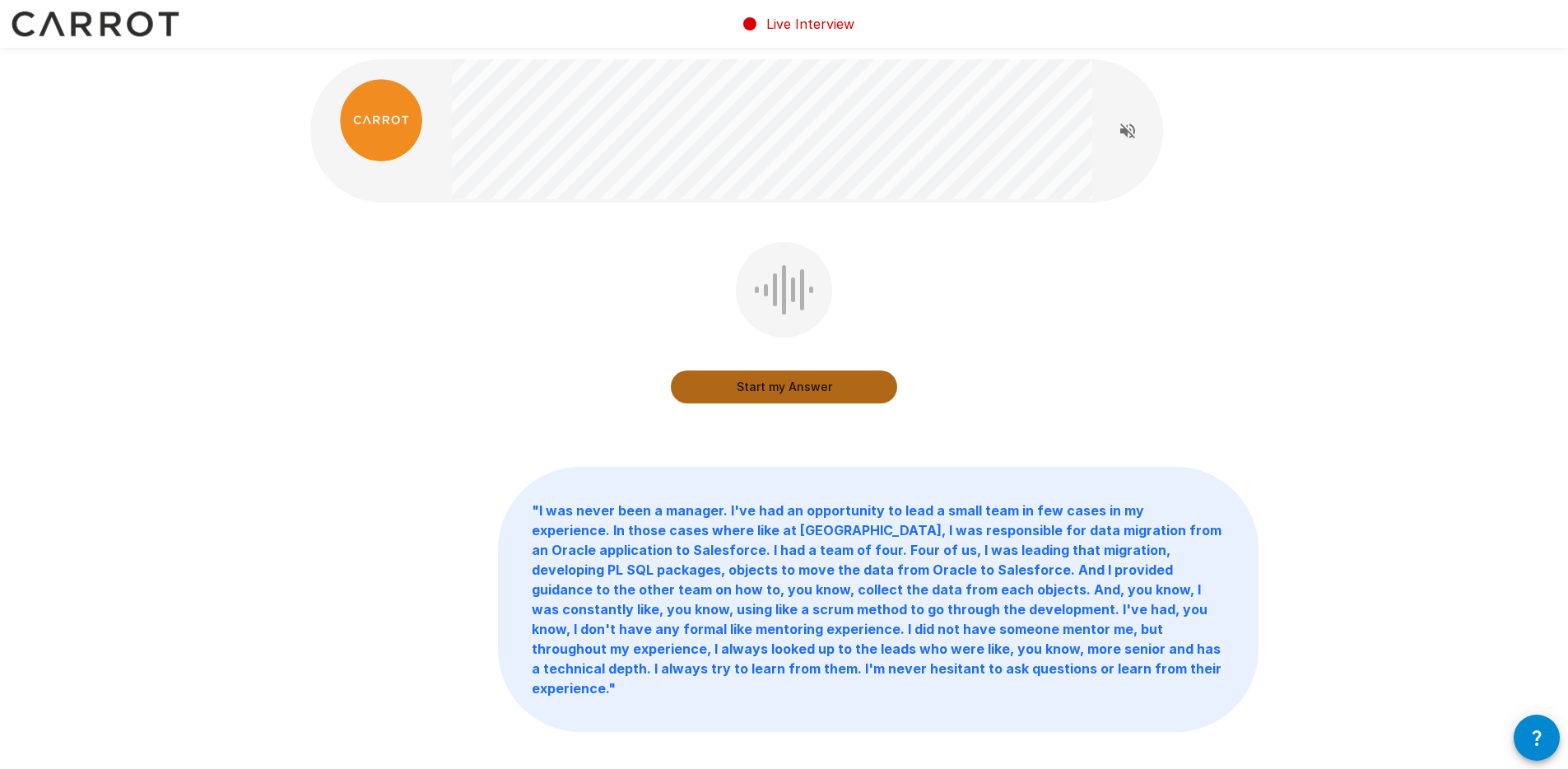
click at [809, 386] on button "Start my Answer" at bounding box center [784, 387] width 227 height 33
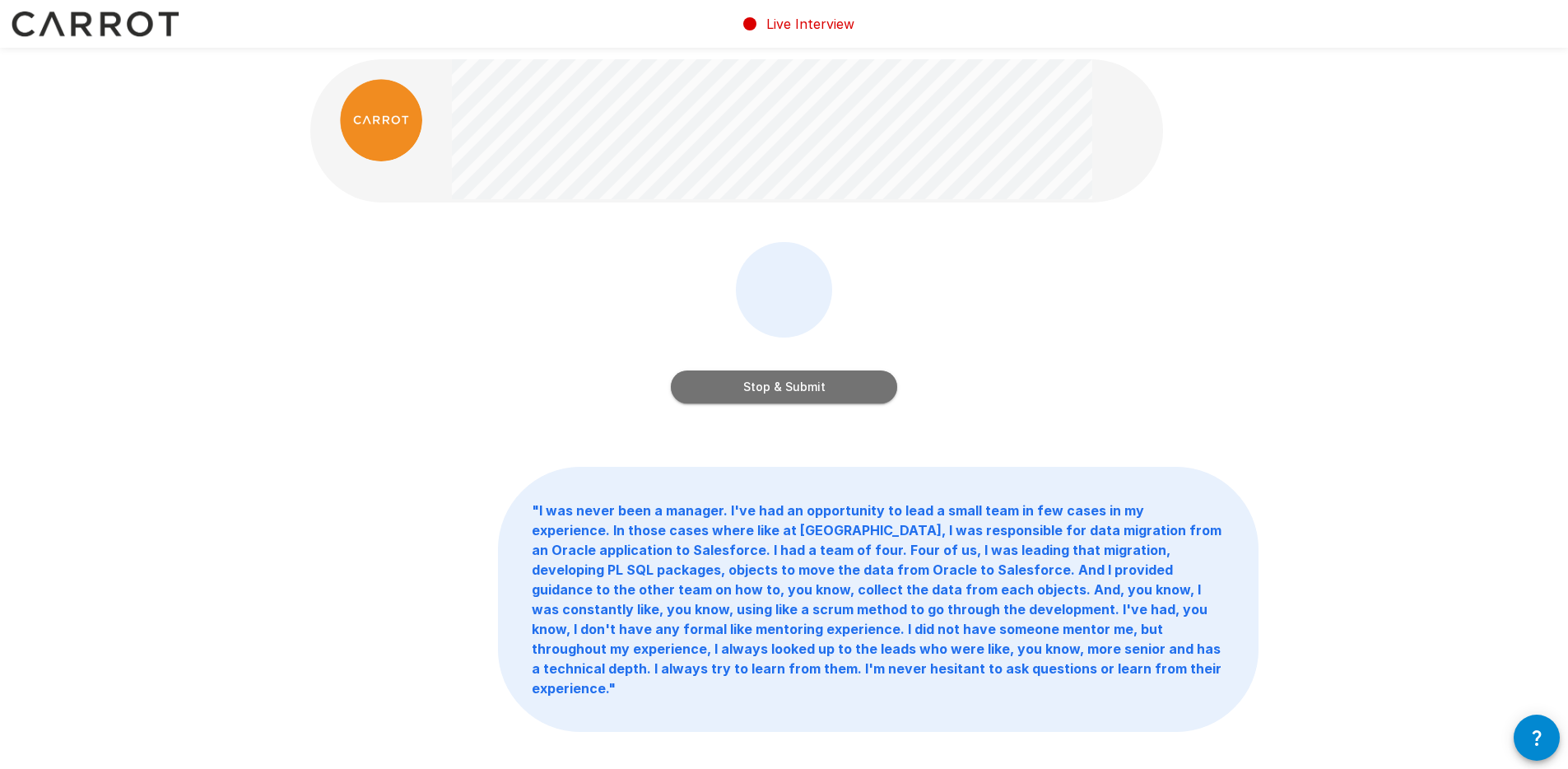
click at [795, 389] on button "Stop & Submit" at bounding box center [784, 387] width 227 height 33
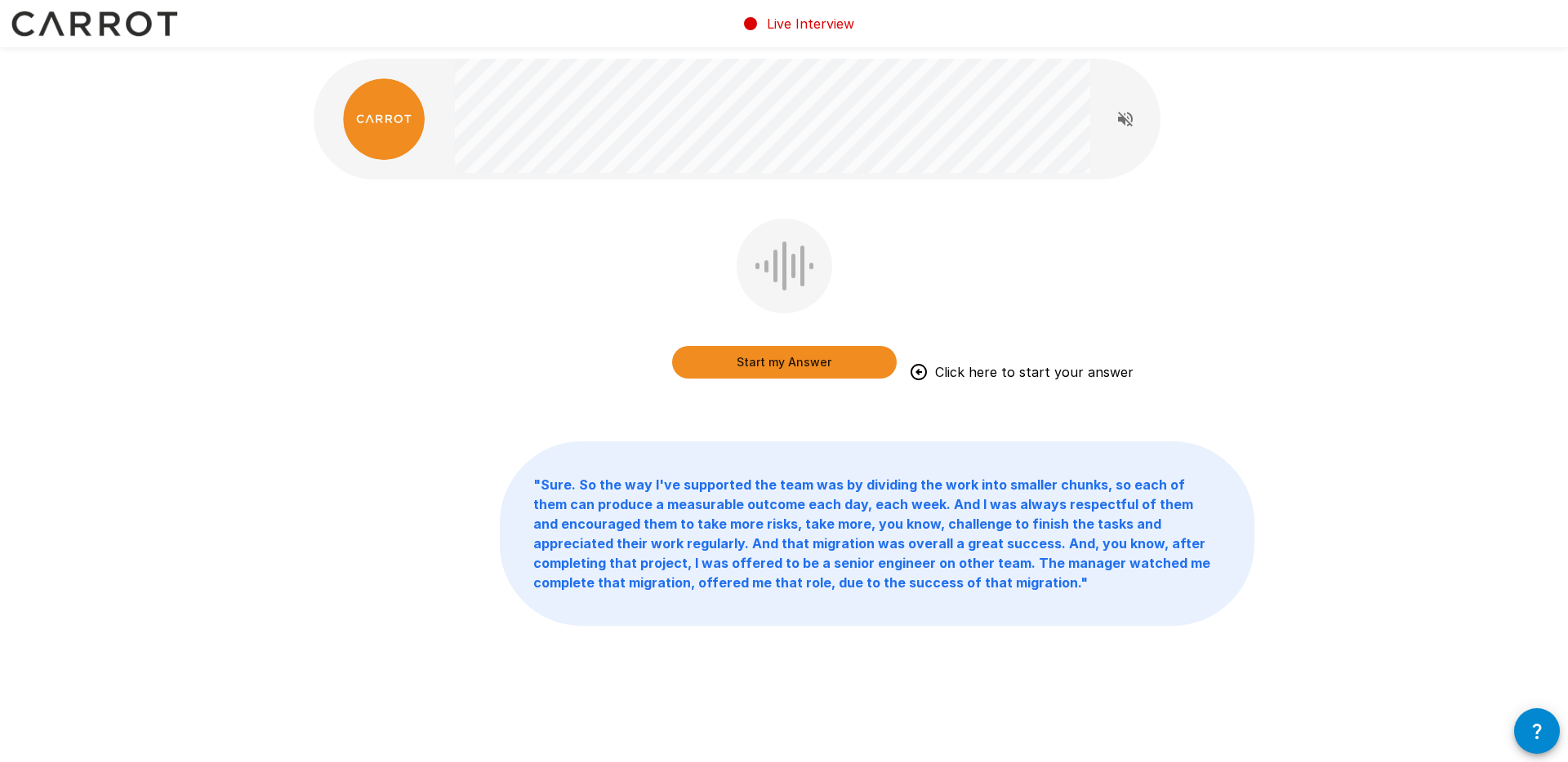
click at [812, 359] on button "Start my Answer" at bounding box center [784, 362] width 225 height 32
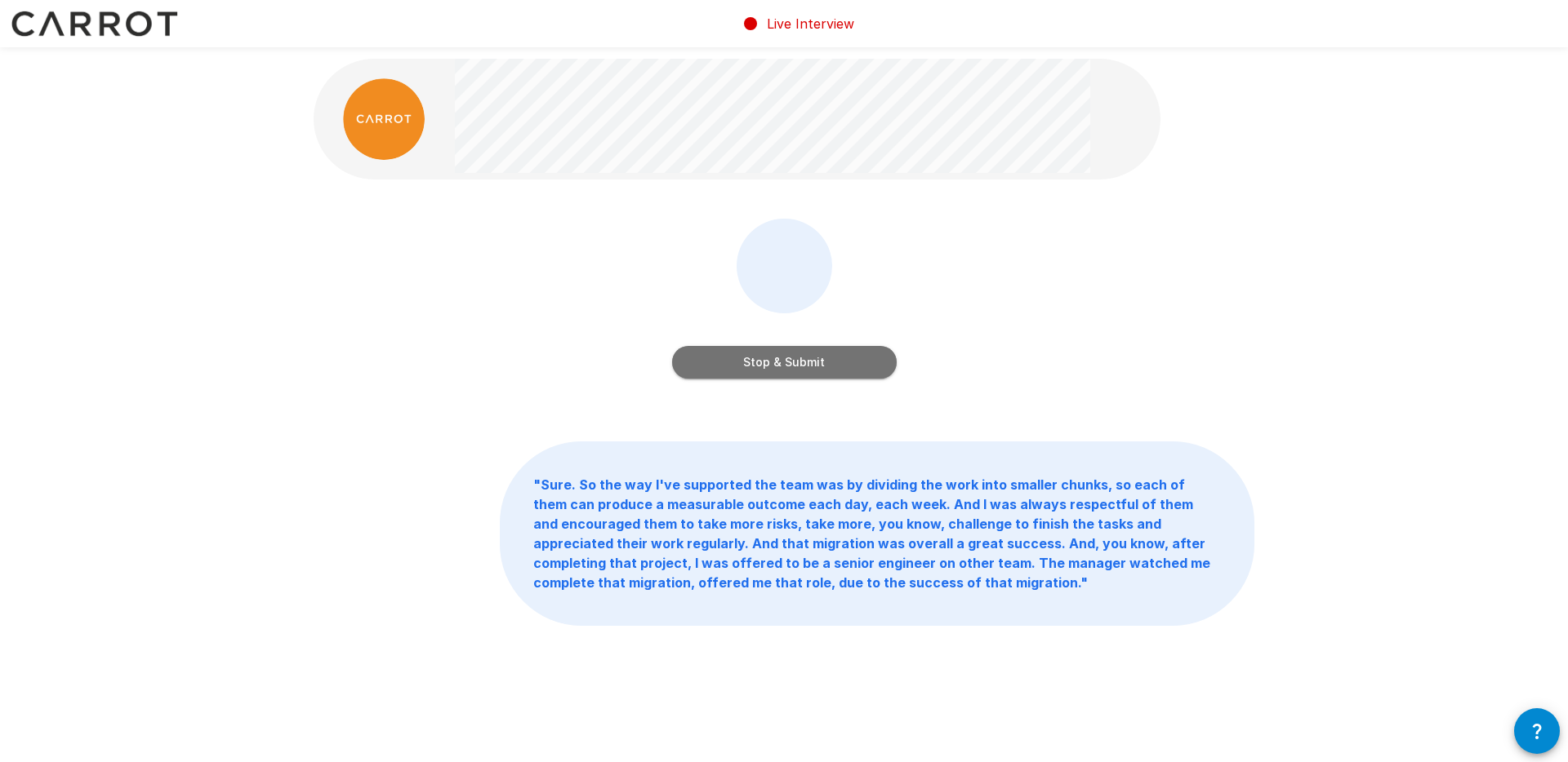
click at [797, 362] on button "Stop & Submit" at bounding box center [784, 362] width 225 height 32
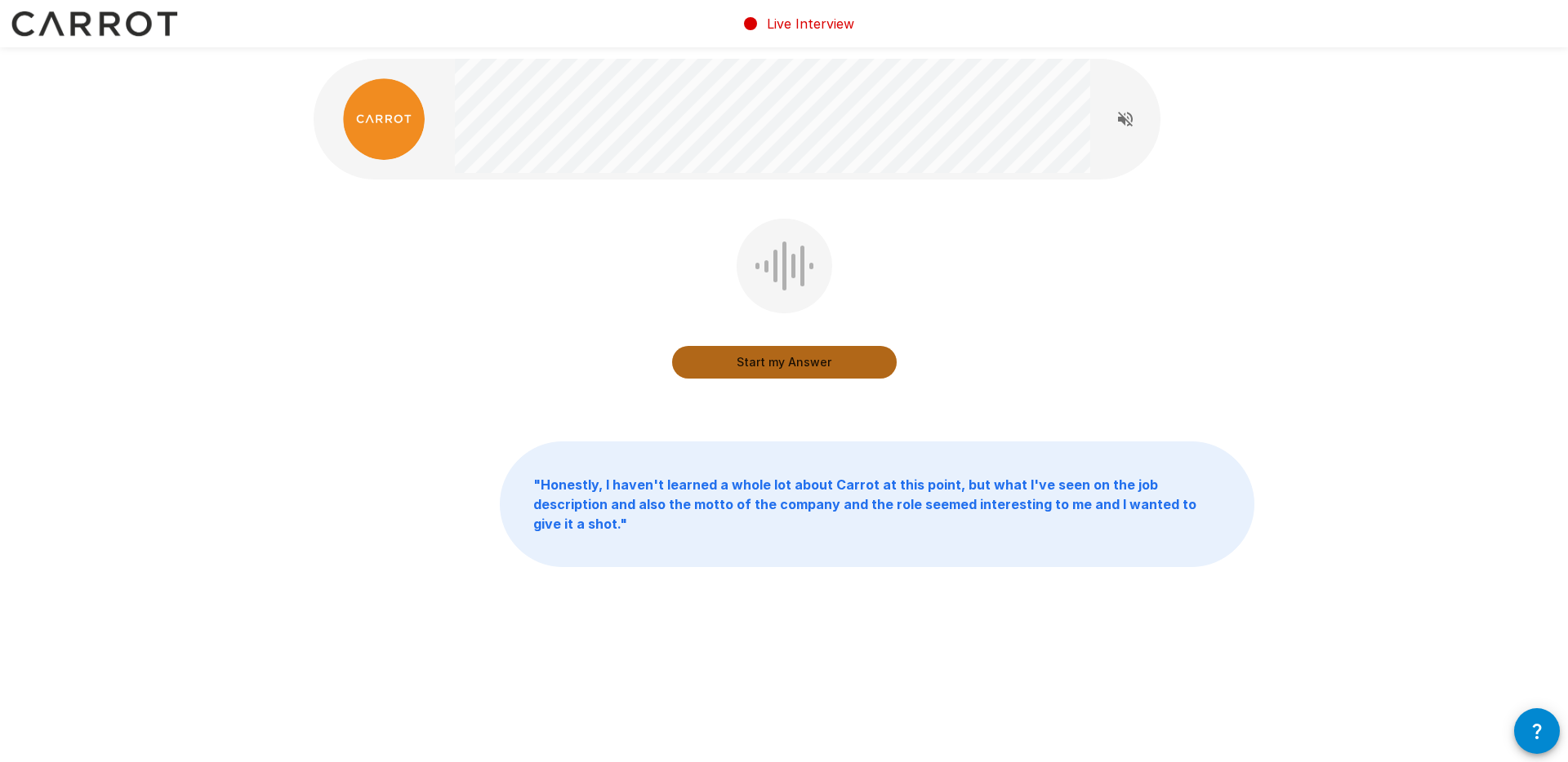
click at [812, 361] on button "Start my Answer" at bounding box center [784, 362] width 225 height 32
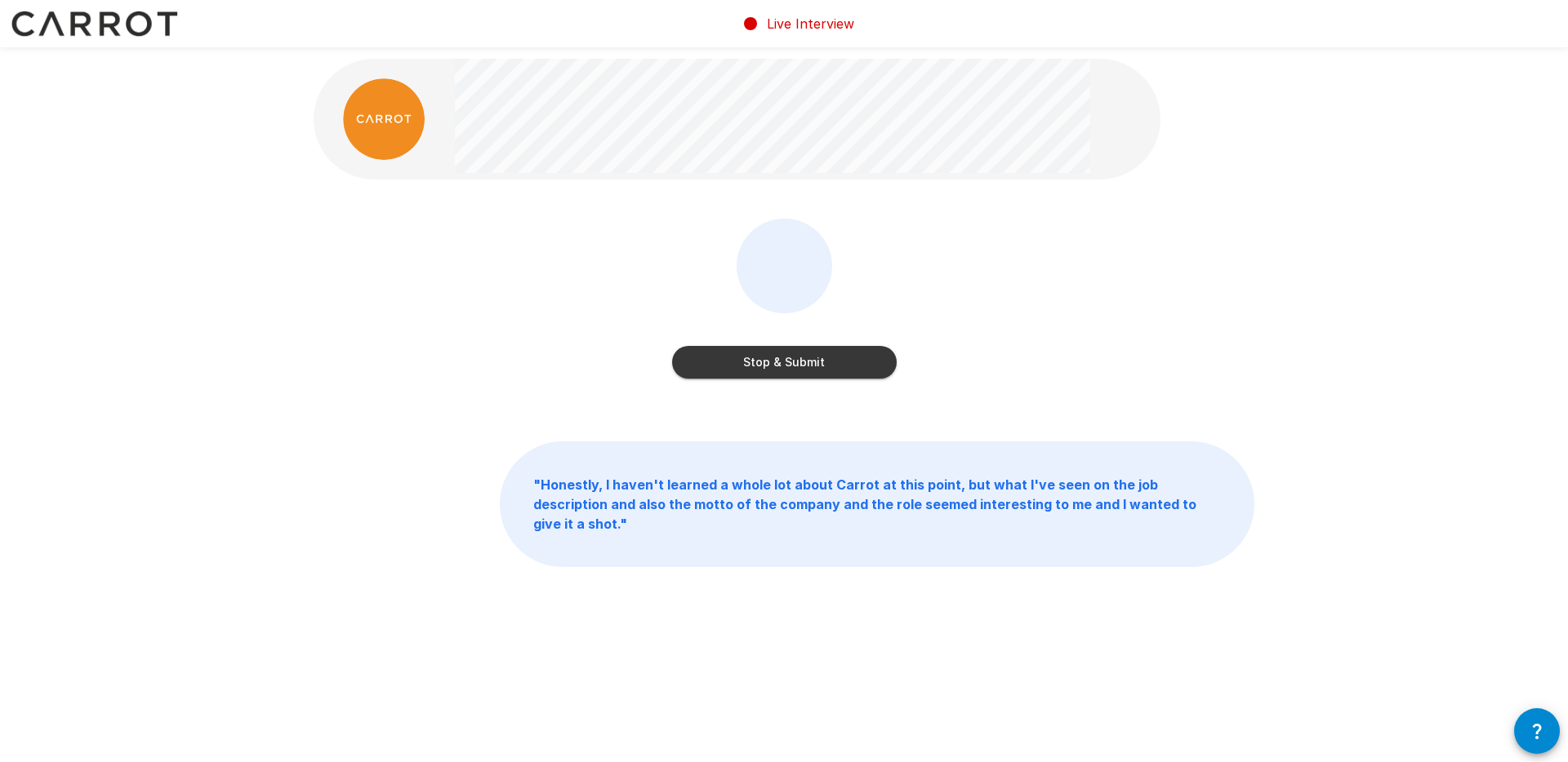
click at [787, 358] on button "Stop & Submit" at bounding box center [784, 362] width 225 height 32
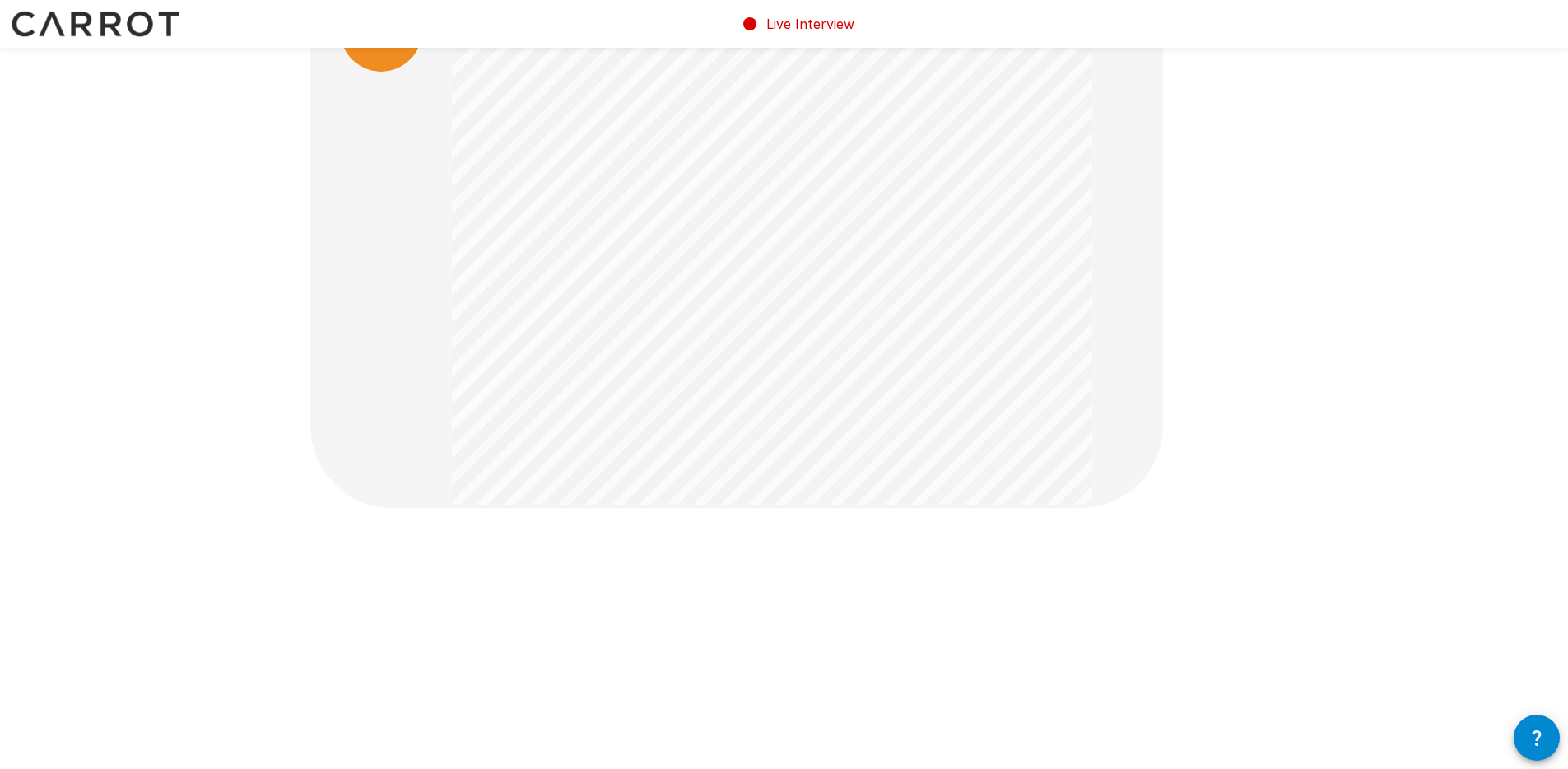
scroll to position [95, 0]
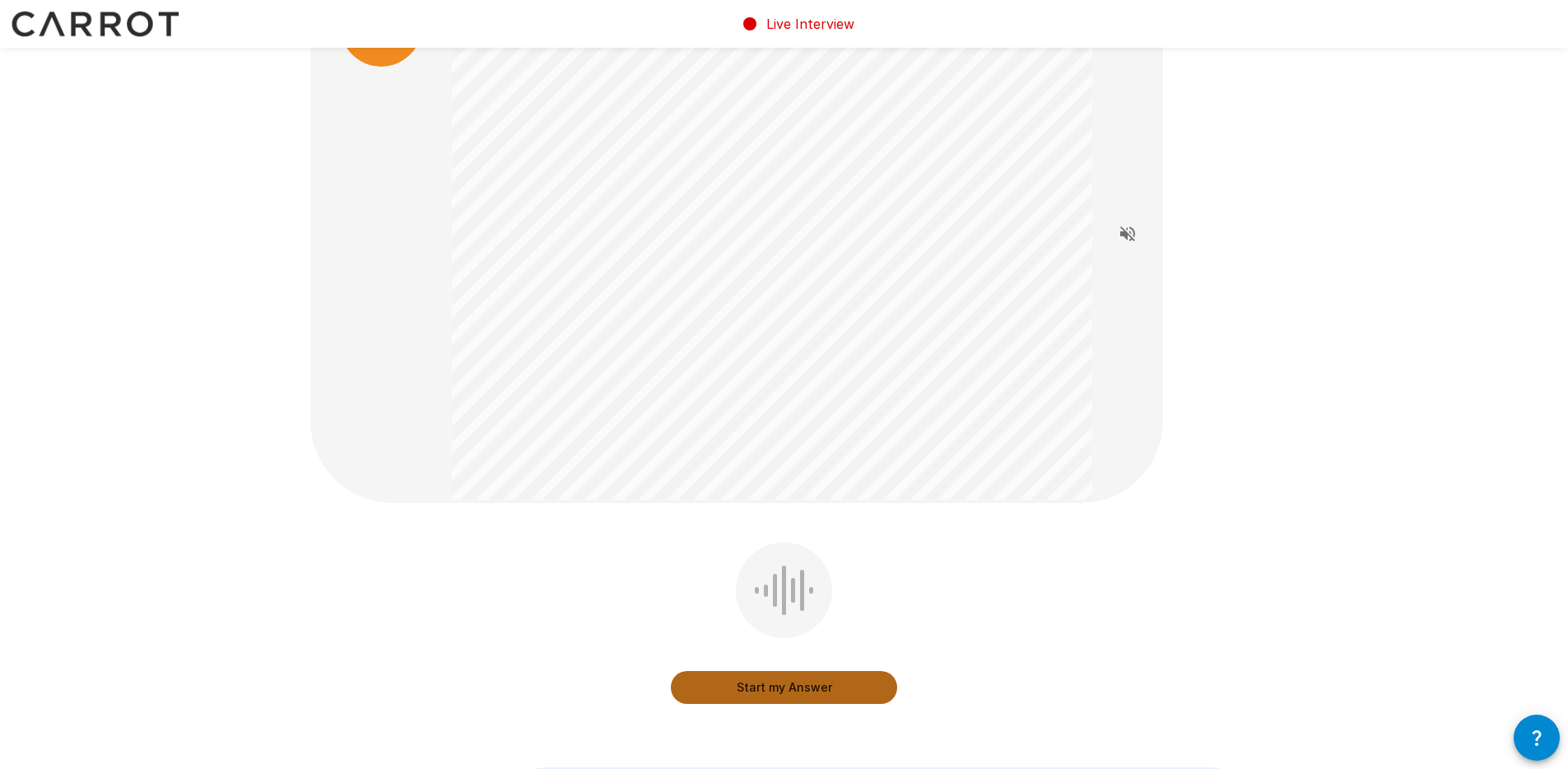
click at [816, 682] on button "Start my Answer" at bounding box center [784, 688] width 227 height 33
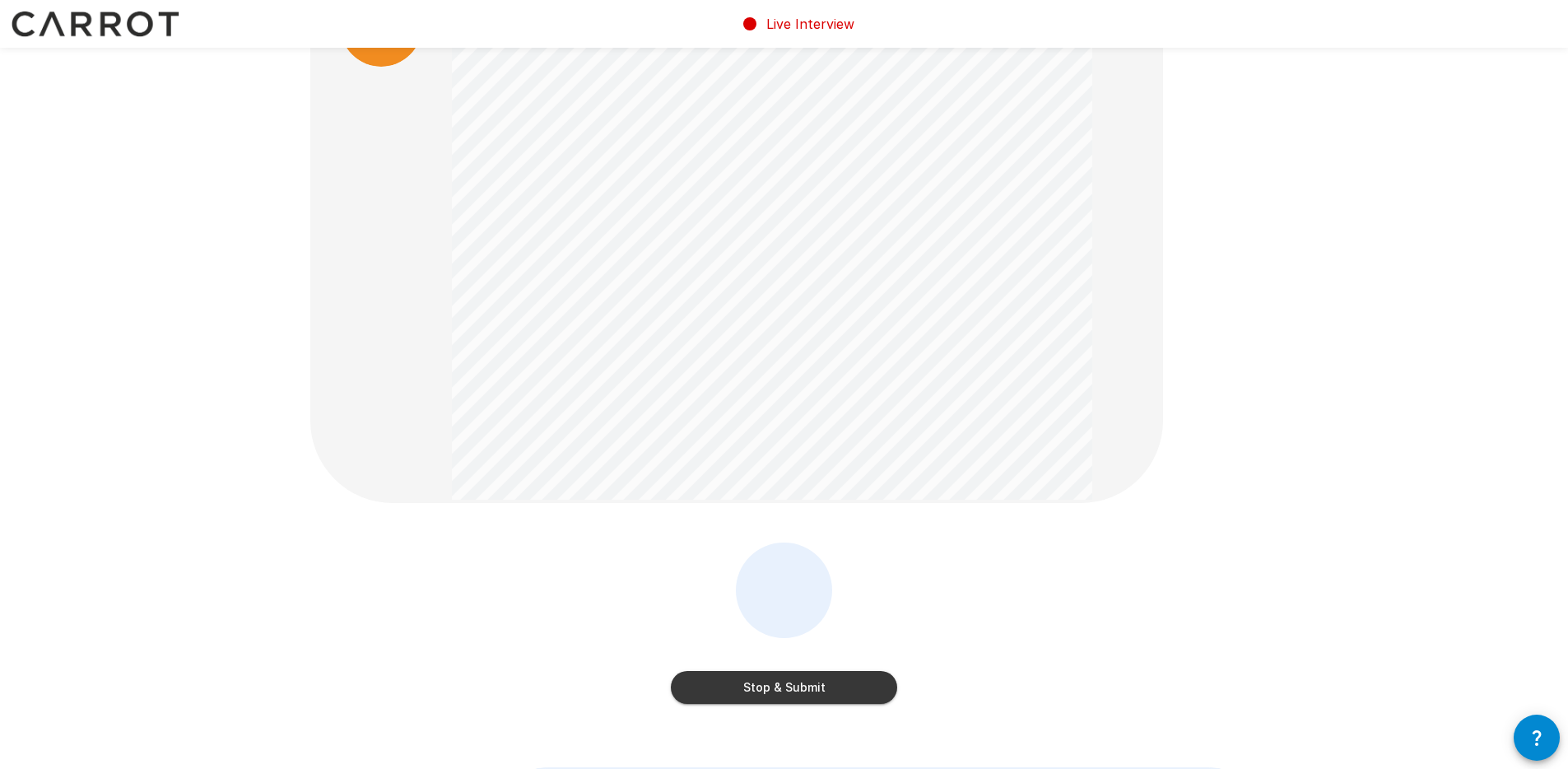
click at [862, 690] on button "Stop & Submit" at bounding box center [784, 688] width 227 height 33
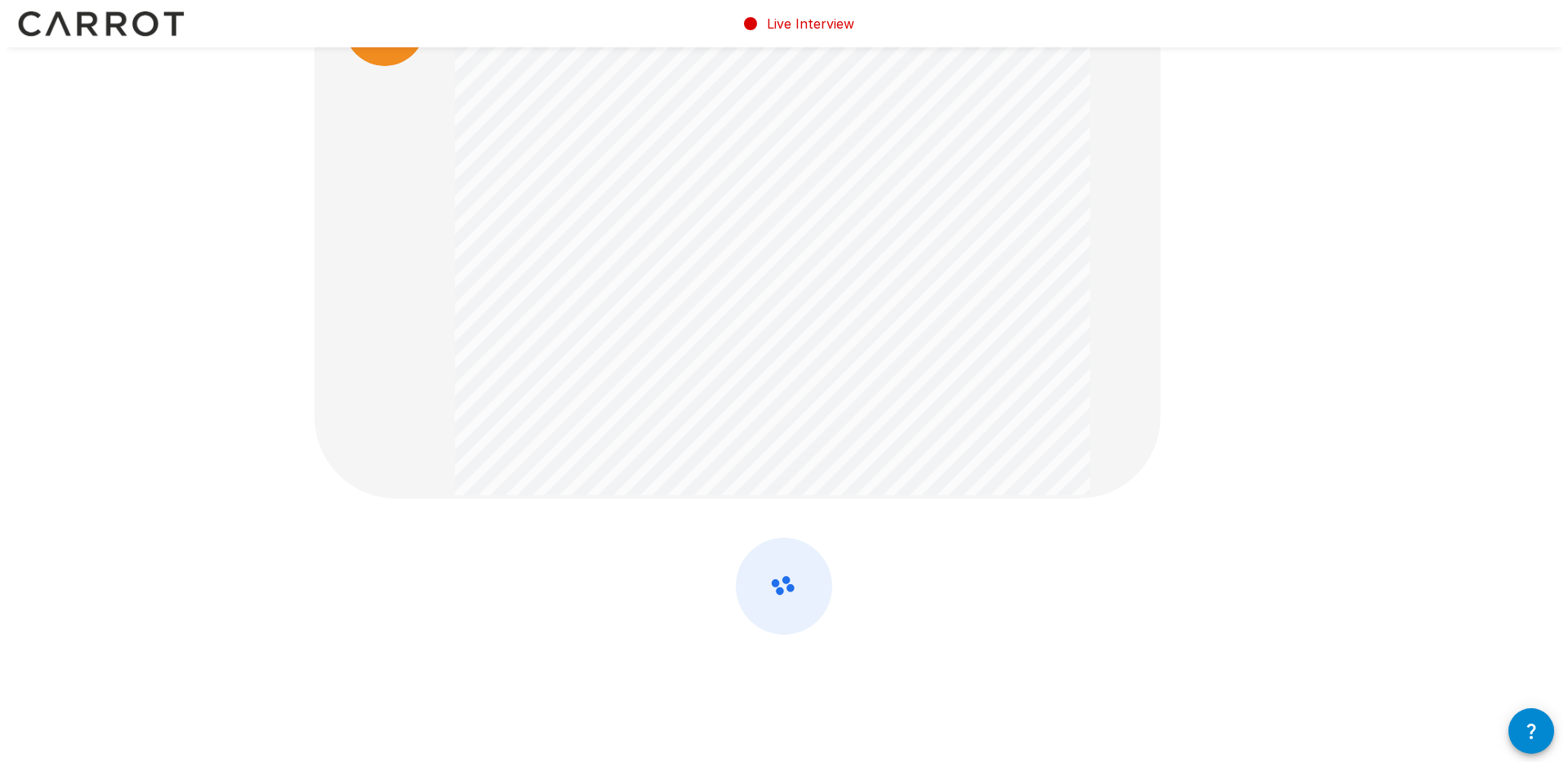
scroll to position [0, 0]
